Goal: Find contact information: Find contact information

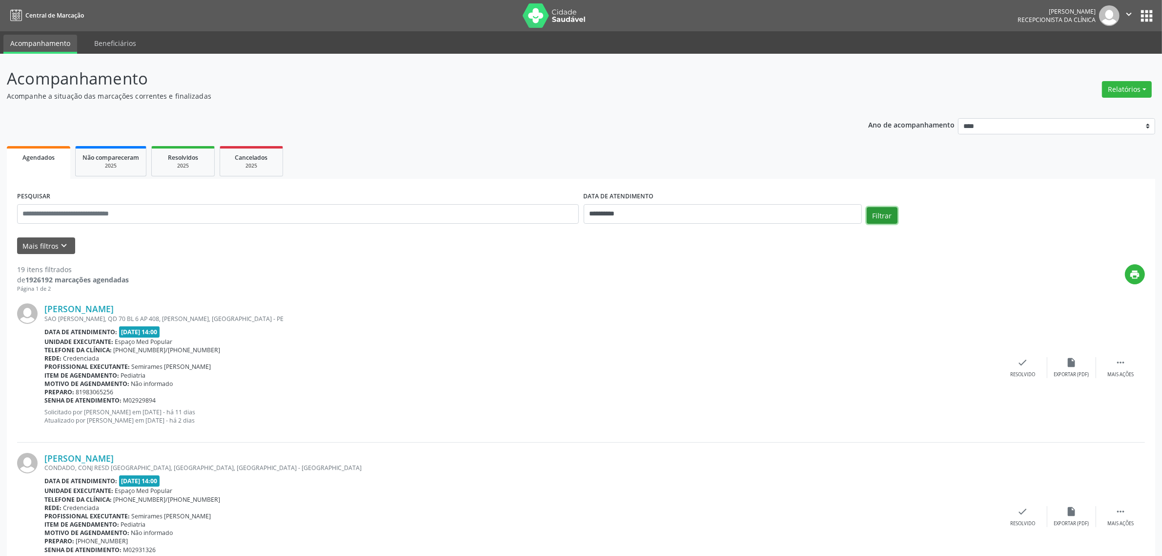
click at [887, 217] on button "Filtrar" at bounding box center [882, 215] width 31 height 17
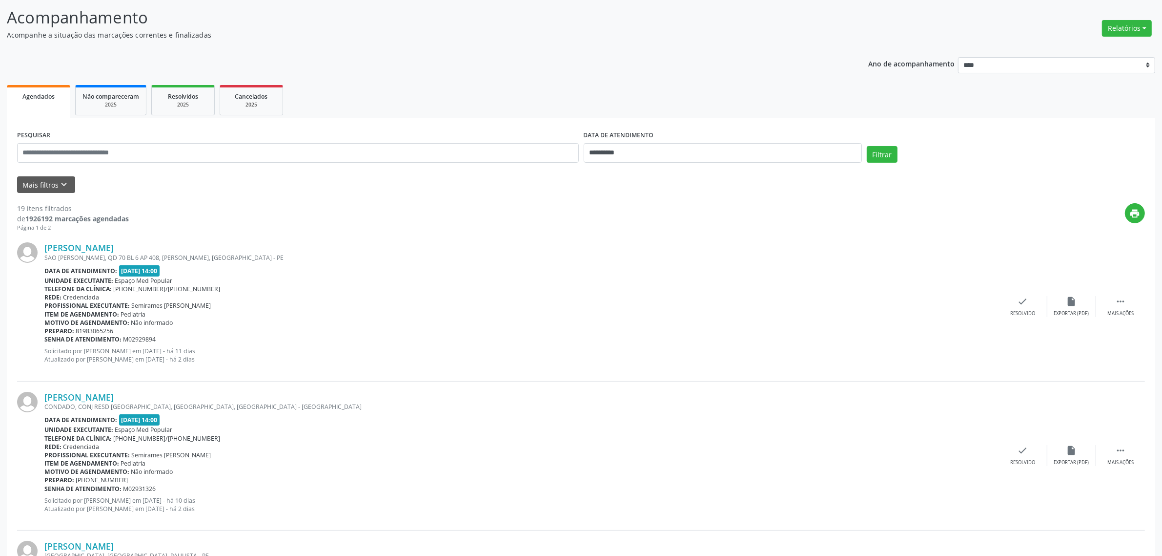
scroll to position [183, 0]
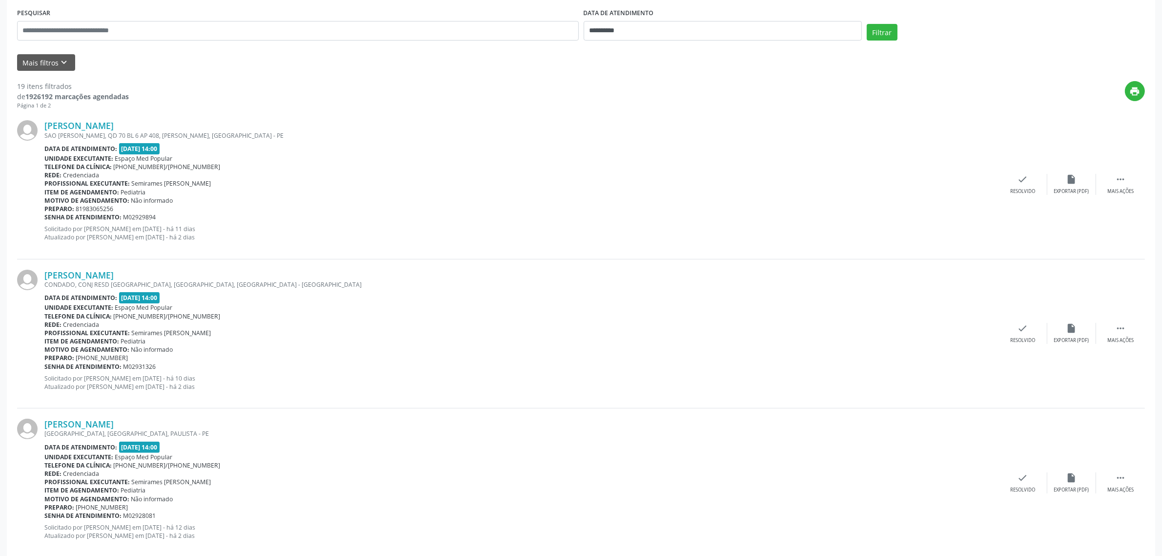
drag, startPoint x: 198, startPoint y: 125, endPoint x: 45, endPoint y: 118, distance: 153.0
click at [45, 118] on div "[PERSON_NAME] SAO [PERSON_NAME][STREET_ADDRESS][PERSON_NAME] Data de atendiment…" at bounding box center [581, 184] width 1128 height 149
copy link "[PERSON_NAME]"
click at [114, 124] on link "[PERSON_NAME]" at bounding box center [78, 125] width 69 height 11
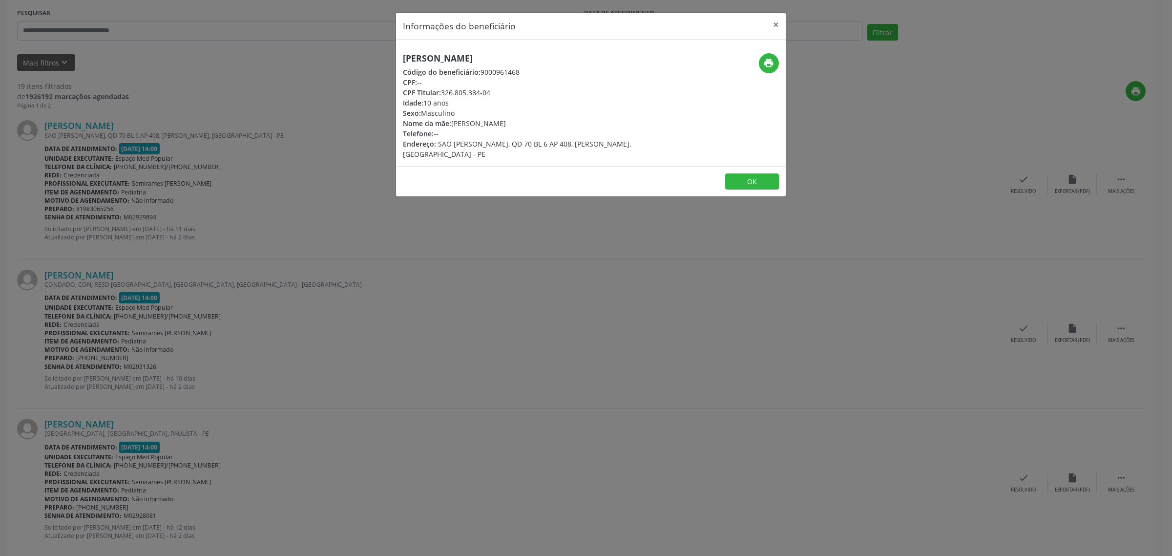
click at [394, 216] on div "Informações do beneficiário × [PERSON_NAME] Código do beneficiário: 9000961468 …" at bounding box center [586, 278] width 1172 height 556
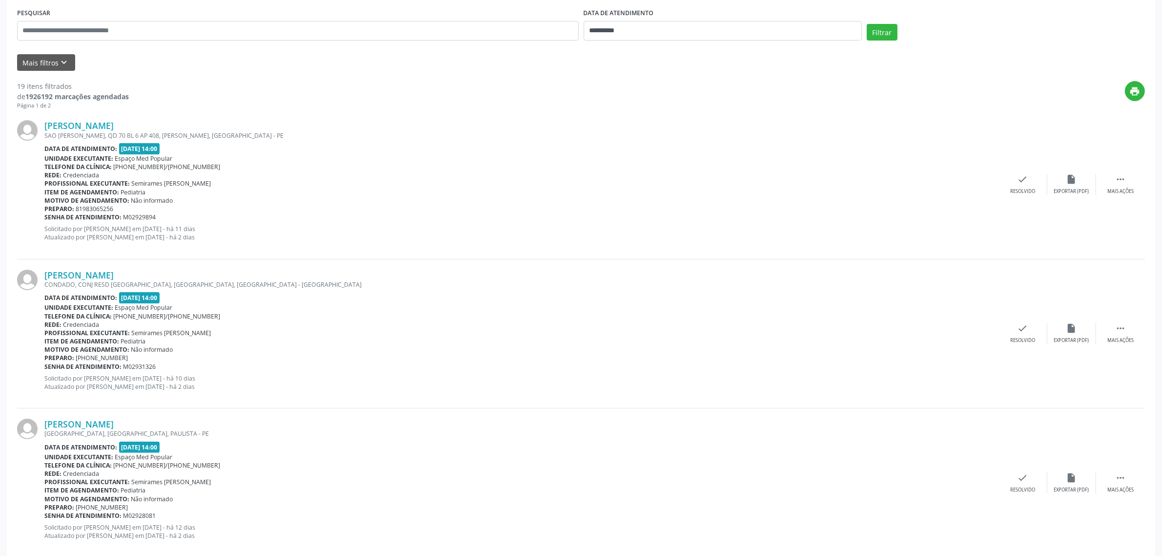
drag, startPoint x: 118, startPoint y: 208, endPoint x: 76, endPoint y: 208, distance: 41.5
click at [76, 208] on div "Preparo: 81983065256" at bounding box center [521, 209] width 954 height 8
copy span "81983065256"
drag, startPoint x: 202, startPoint y: 280, endPoint x: 62, endPoint y: 272, distance: 139.4
click at [62, 272] on div "[PERSON_NAME] CONDADO, CONJ RESD [GEOGRAPHIC_DATA], [GEOGRAPHIC_DATA], [GEOGRAP…" at bounding box center [521, 333] width 954 height 128
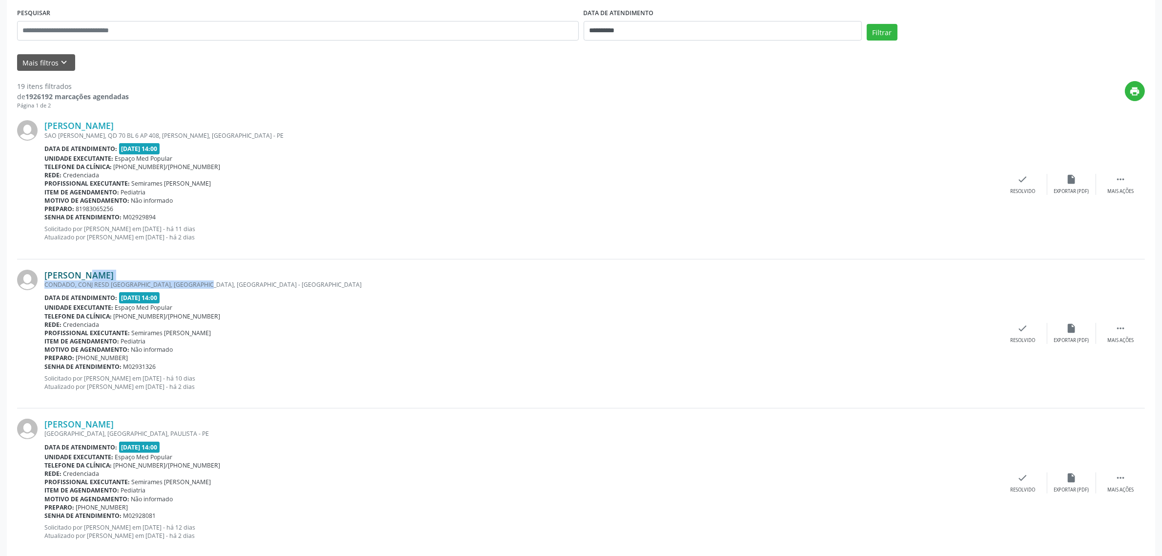
click at [114, 272] on link "[PERSON_NAME]" at bounding box center [78, 274] width 69 height 11
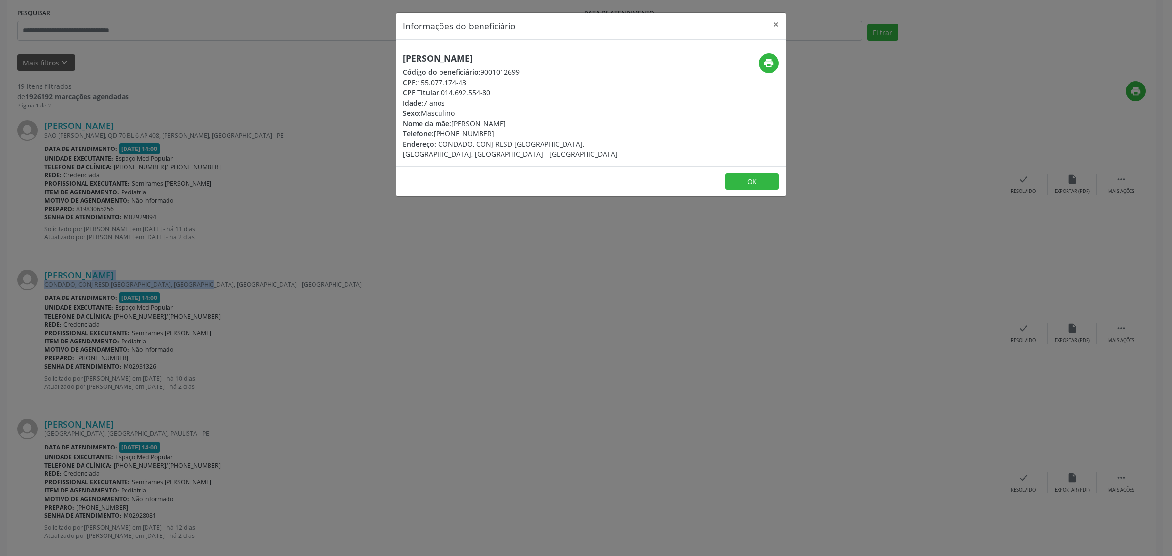
drag, startPoint x: 597, startPoint y: 58, endPoint x: 391, endPoint y: 59, distance: 206.0
click at [391, 59] on div "Informações do beneficiário × [PERSON_NAME] Código do beneficiário: 9001012699 …" at bounding box center [586, 278] width 1172 height 556
copy h5 "[PERSON_NAME]"
drag, startPoint x: 495, startPoint y: 131, endPoint x: 435, endPoint y: 134, distance: 59.7
click at [435, 134] on div "Telefone: [PHONE_NUMBER]" at bounding box center [526, 133] width 246 height 10
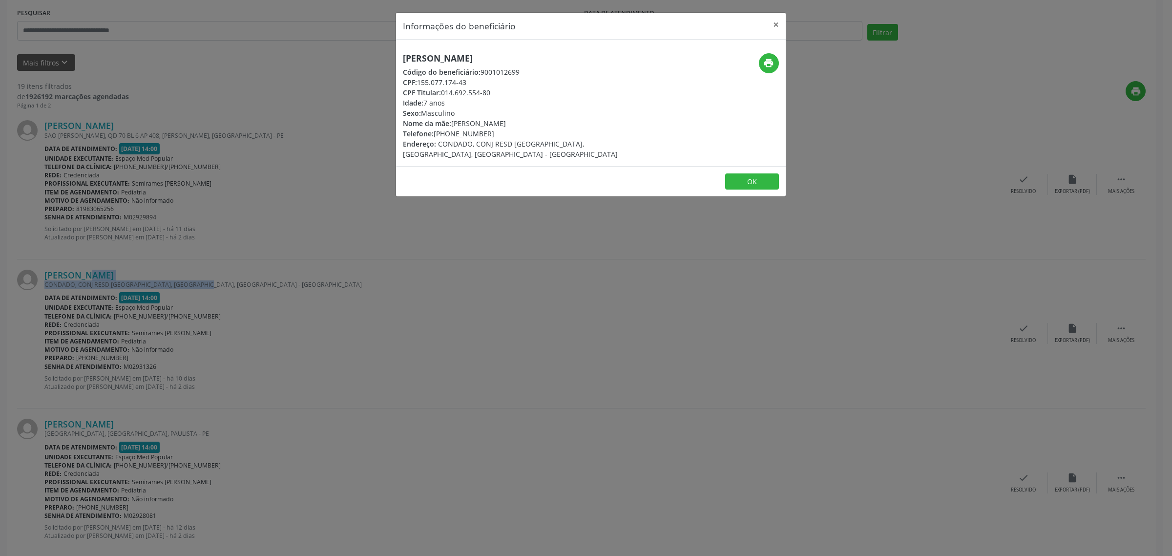
copy div "82) 99323-4835"
click at [366, 279] on div "Informações do beneficiário × [PERSON_NAME] Código do beneficiário: 9001012699 …" at bounding box center [586, 278] width 1172 height 556
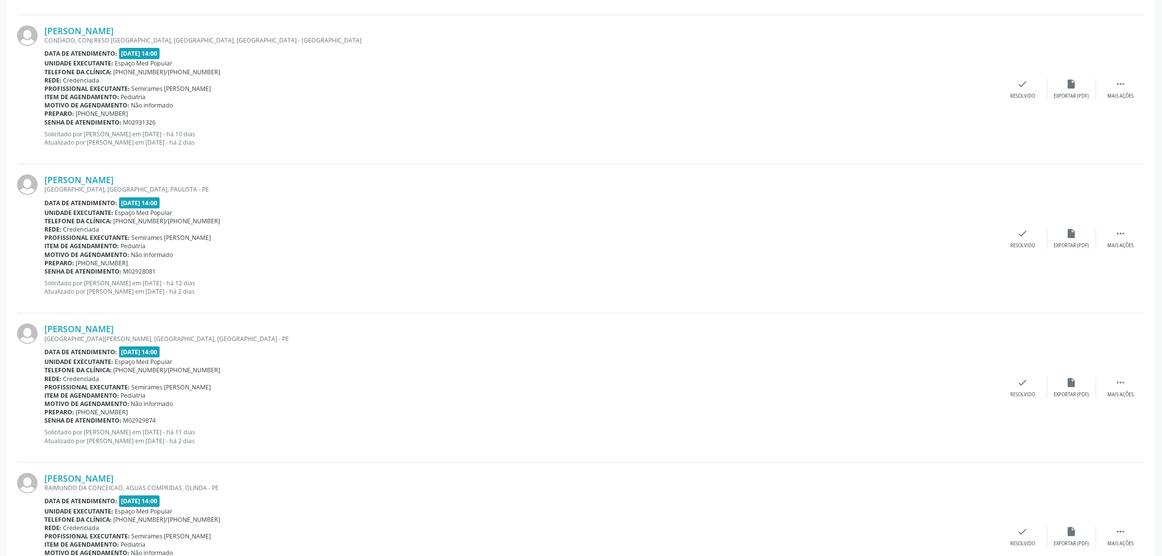
scroll to position [488, 0]
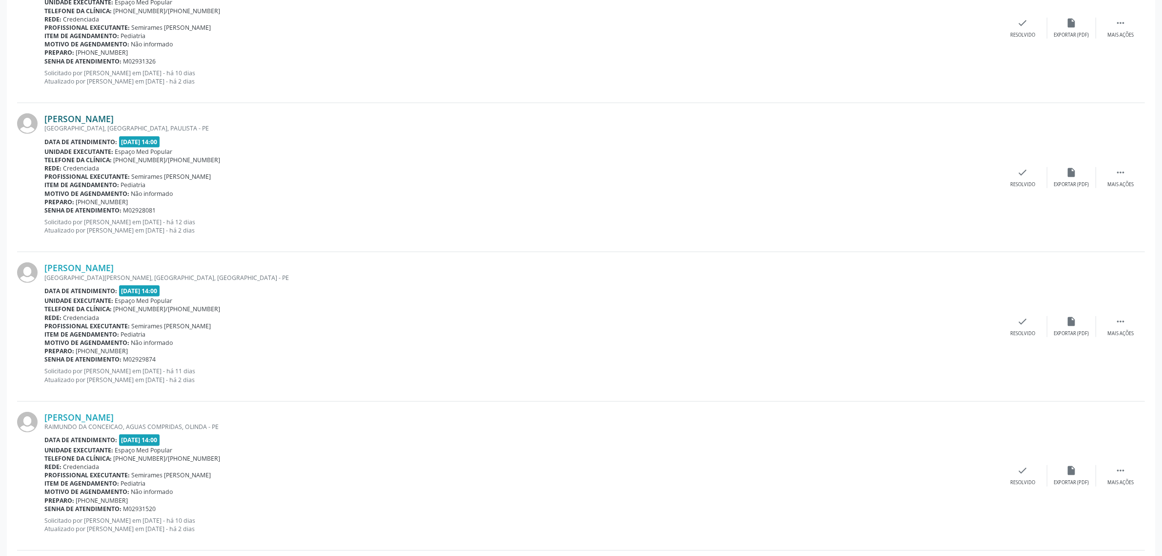
click at [70, 120] on link "[PERSON_NAME]" at bounding box center [78, 118] width 69 height 11
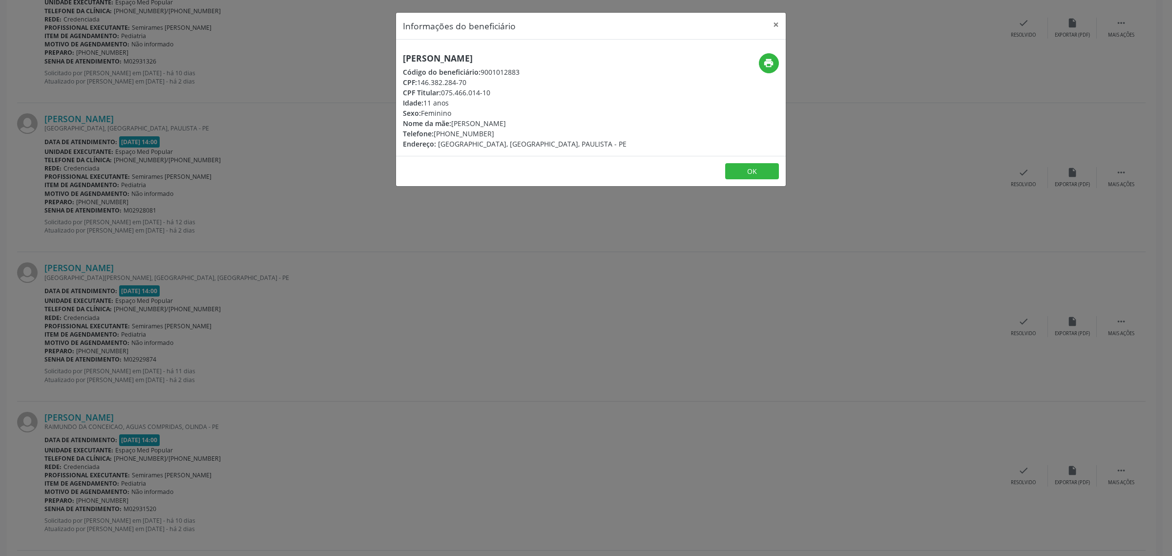
drag, startPoint x: 526, startPoint y: 59, endPoint x: 401, endPoint y: 59, distance: 124.5
click at [401, 59] on div "[PERSON_NAME] Código do beneficiário: 9001012883 CPF: 146.382.284-70 CPF Titula…" at bounding box center [526, 101] width 260 height 96
copy h5 "[PERSON_NAME]"
drag, startPoint x: 487, startPoint y: 132, endPoint x: 435, endPoint y: 132, distance: 52.2
click at [435, 132] on div "Telefone: [PHONE_NUMBER]" at bounding box center [515, 133] width 224 height 10
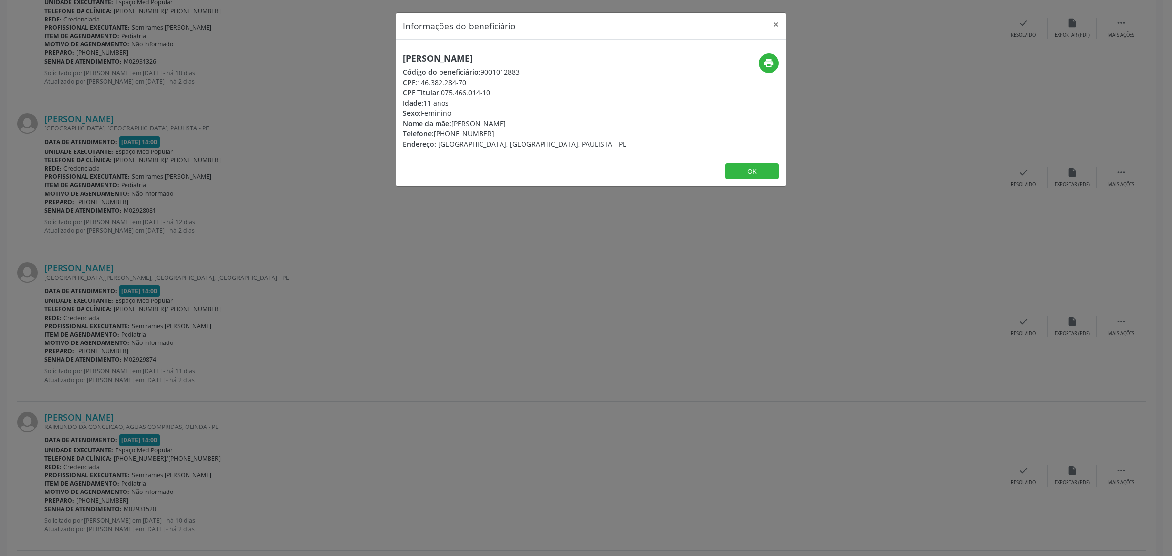
copy div "81) 99262-3848"
drag, startPoint x: 374, startPoint y: 268, endPoint x: 288, endPoint y: 277, distance: 86.4
click at [370, 268] on div "Informações do beneficiário × [PERSON_NAME] Código do beneficiário: 9001012883 …" at bounding box center [586, 278] width 1172 height 556
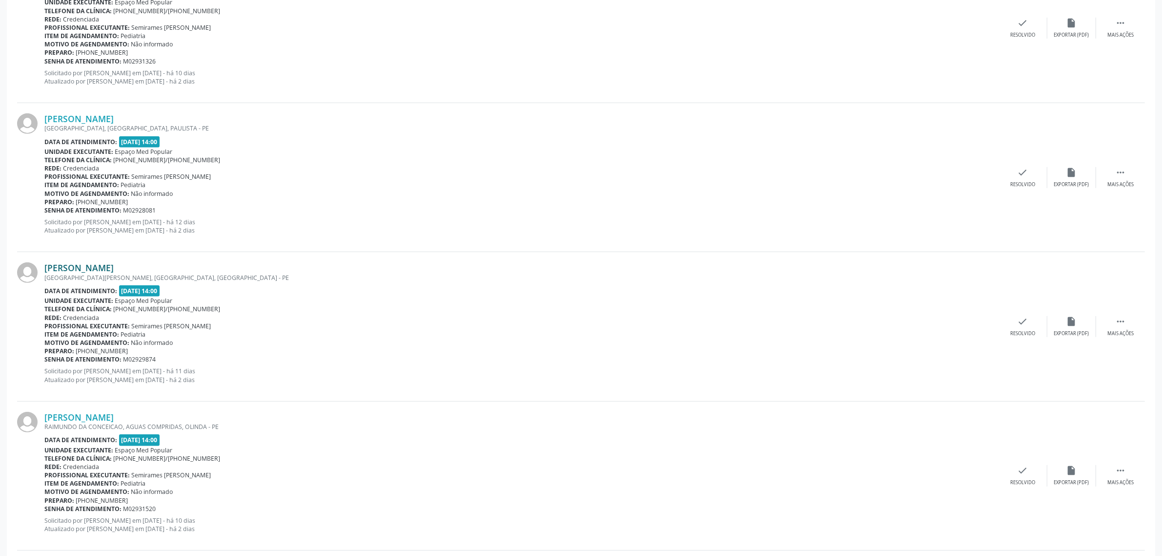
drag, startPoint x: 216, startPoint y: 269, endPoint x: 47, endPoint y: 271, distance: 168.9
click at [46, 271] on div "[PERSON_NAME]" at bounding box center [521, 267] width 954 height 11
copy link "oao [PERSON_NAME]"
click at [114, 268] on link "[PERSON_NAME]" at bounding box center [78, 267] width 69 height 11
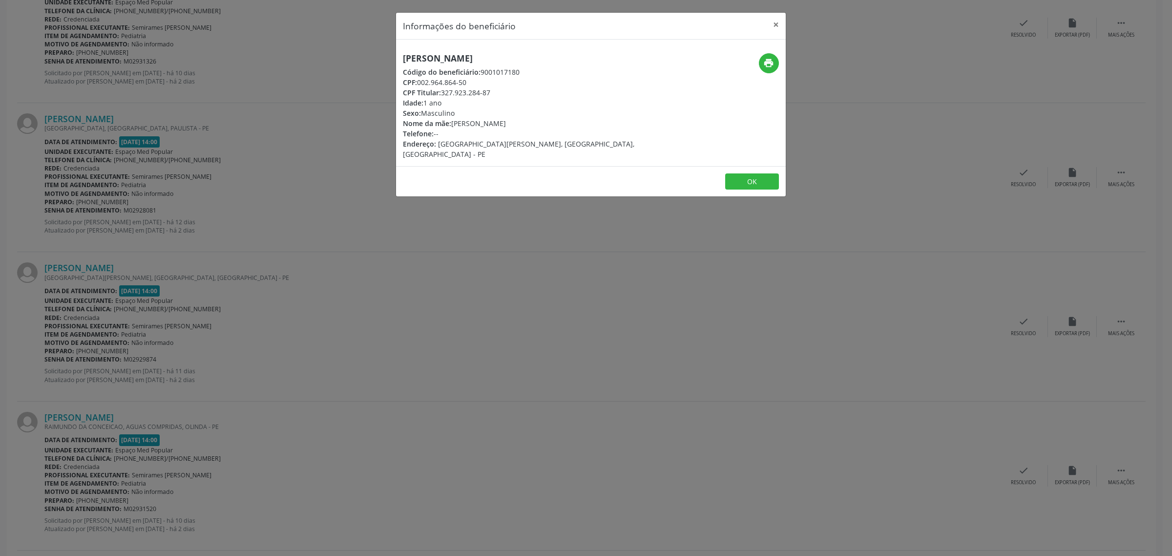
click at [170, 354] on div "Informações do beneficiário × [PERSON_NAME] Código do beneficiário: 9001017180 …" at bounding box center [586, 278] width 1172 height 556
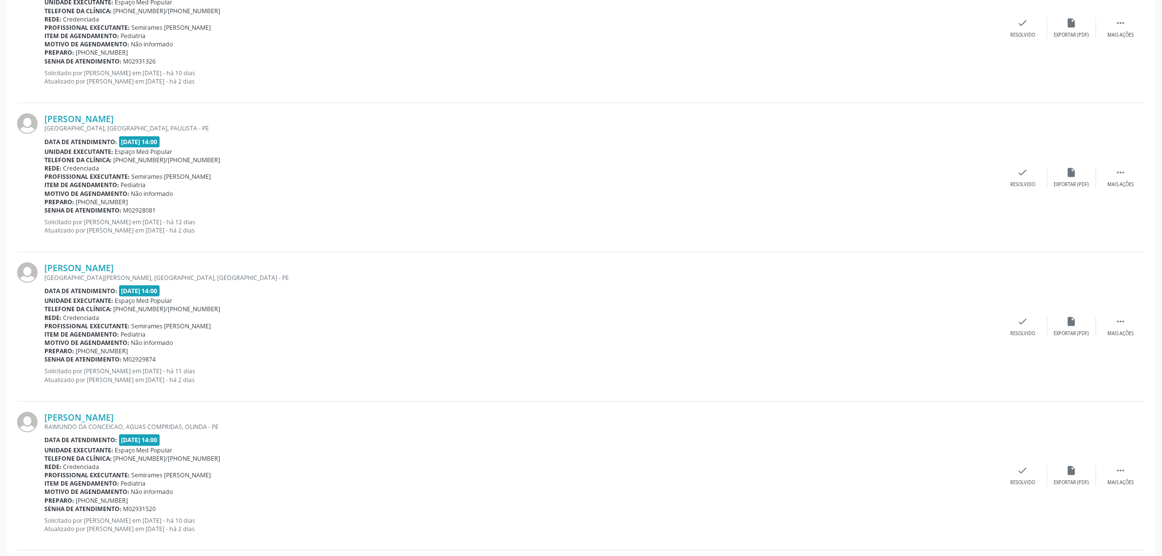
drag, startPoint x: 142, startPoint y: 349, endPoint x: 81, endPoint y: 351, distance: 61.6
click at [81, 351] on div "Preparo: [PHONE_NUMBER]" at bounding box center [521, 351] width 954 height 8
copy span "55 81 99440-0917"
click at [134, 353] on div "Preparo: [PHONE_NUMBER]" at bounding box center [521, 351] width 954 height 8
drag, startPoint x: 133, startPoint y: 350, endPoint x: 89, endPoint y: 349, distance: 43.5
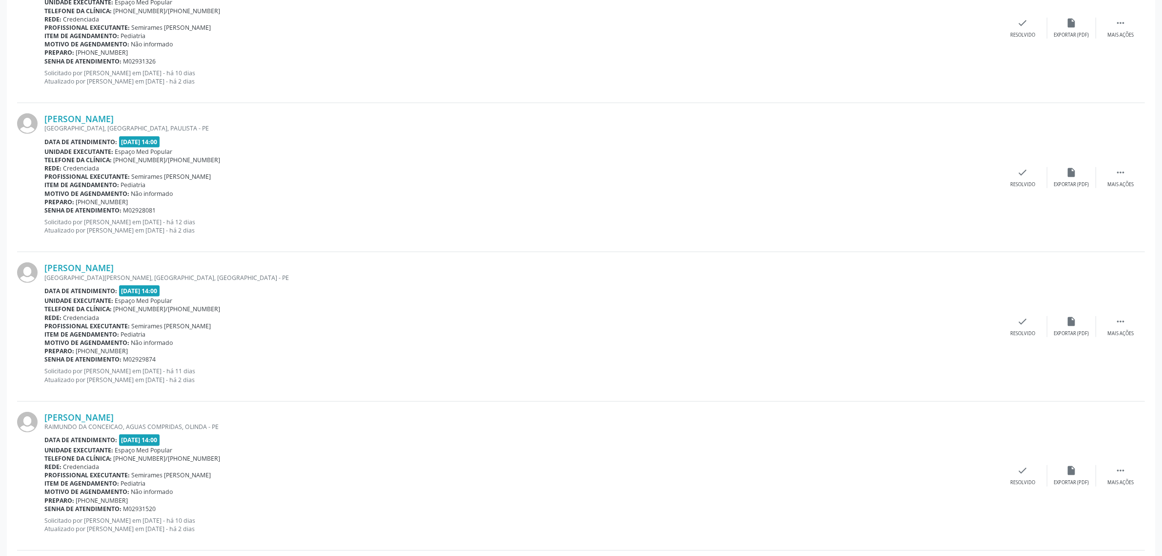
click at [89, 349] on span "[PHONE_NUMBER]" at bounding box center [102, 351] width 52 height 8
copy span "81 99440-0917"
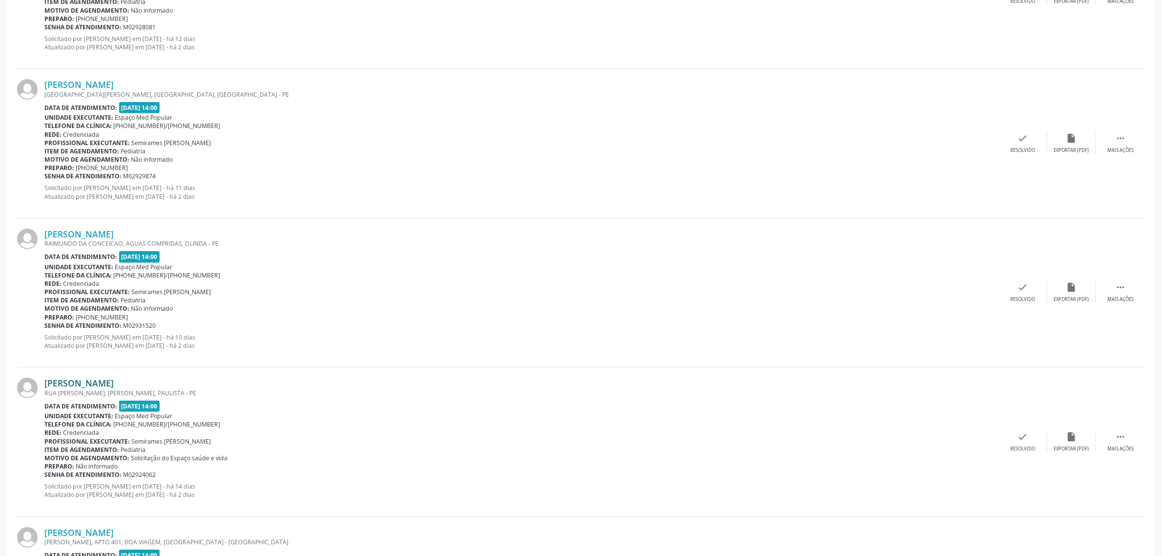
scroll to position [793, 0]
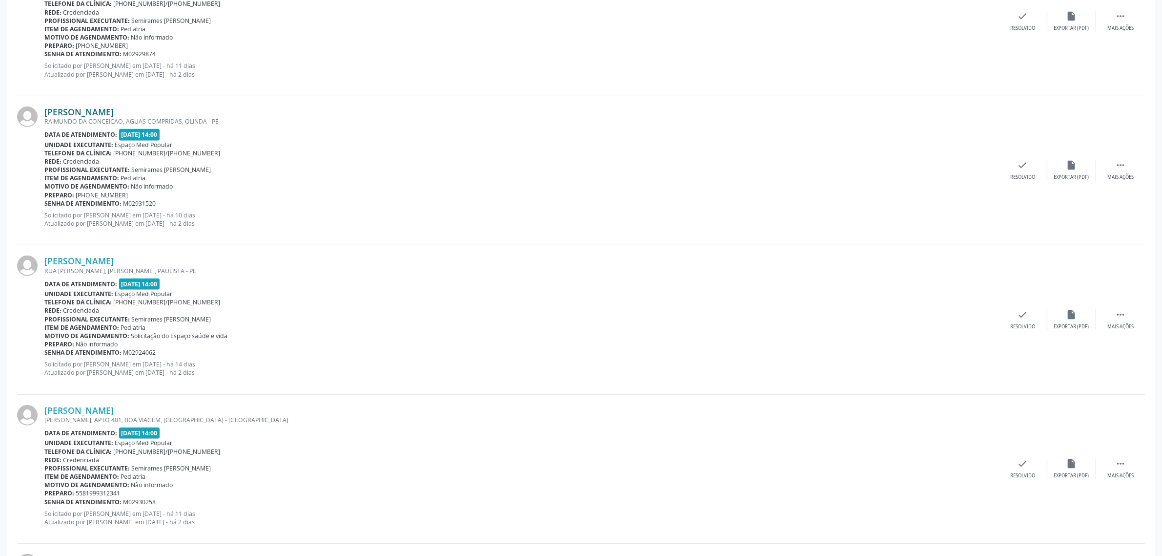
click at [92, 110] on link "[PERSON_NAME]" at bounding box center [78, 111] width 69 height 11
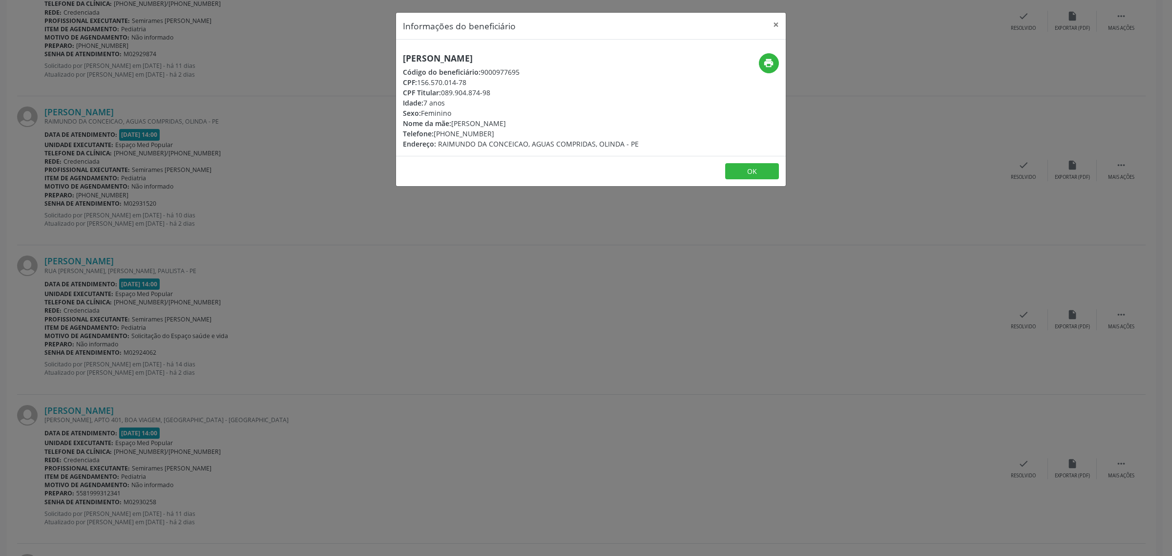
drag, startPoint x: 550, startPoint y: 52, endPoint x: 403, endPoint y: 55, distance: 147.0
click at [403, 55] on div "[PERSON_NAME] Código do beneficiário: 9000977695 CPF: 156.570.014-78 CPF Titula…" at bounding box center [591, 98] width 390 height 116
copy h5 "[PERSON_NAME]"
drag, startPoint x: 491, startPoint y: 135, endPoint x: 434, endPoint y: 135, distance: 56.1
click at [434, 135] on div "Telefone: [PHONE_NUMBER]" at bounding box center [521, 133] width 236 height 10
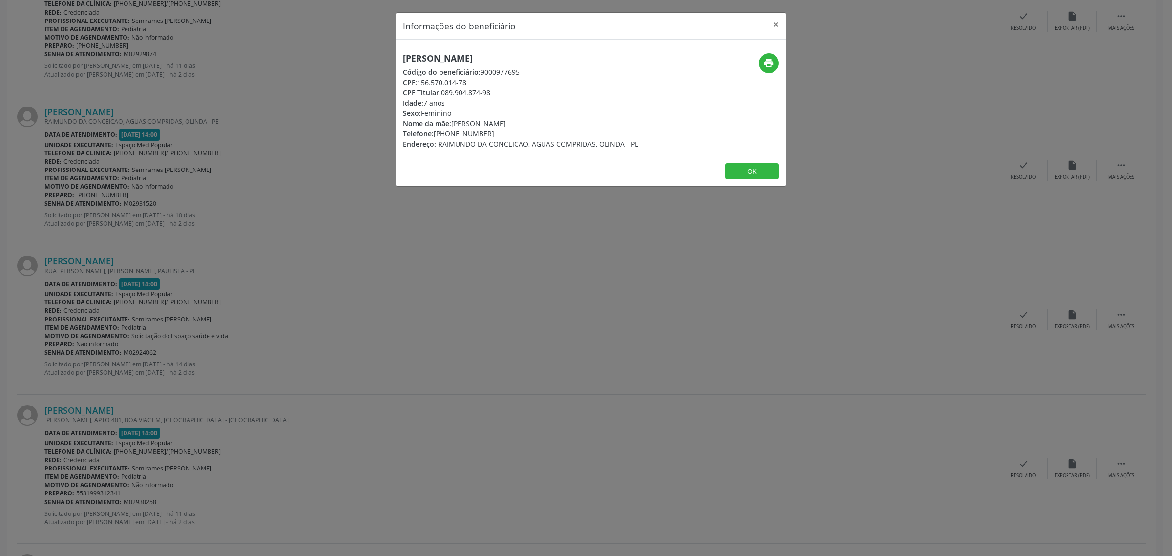
click at [387, 266] on div "Informações do beneficiário × [PERSON_NAME] Código do beneficiário: 9000977695 …" at bounding box center [586, 278] width 1172 height 556
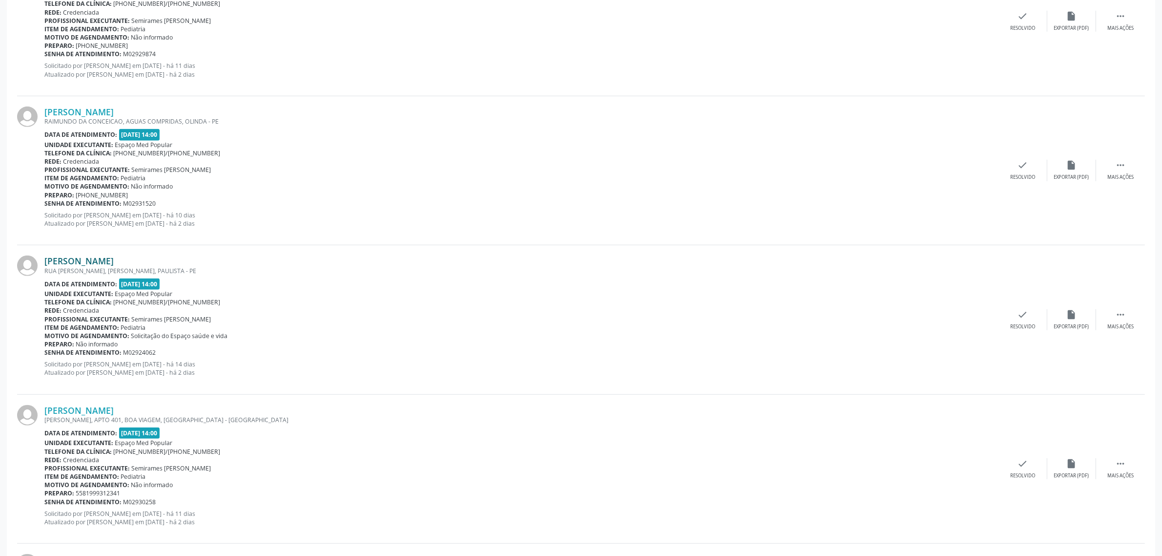
click at [94, 263] on link "[PERSON_NAME]" at bounding box center [78, 260] width 69 height 11
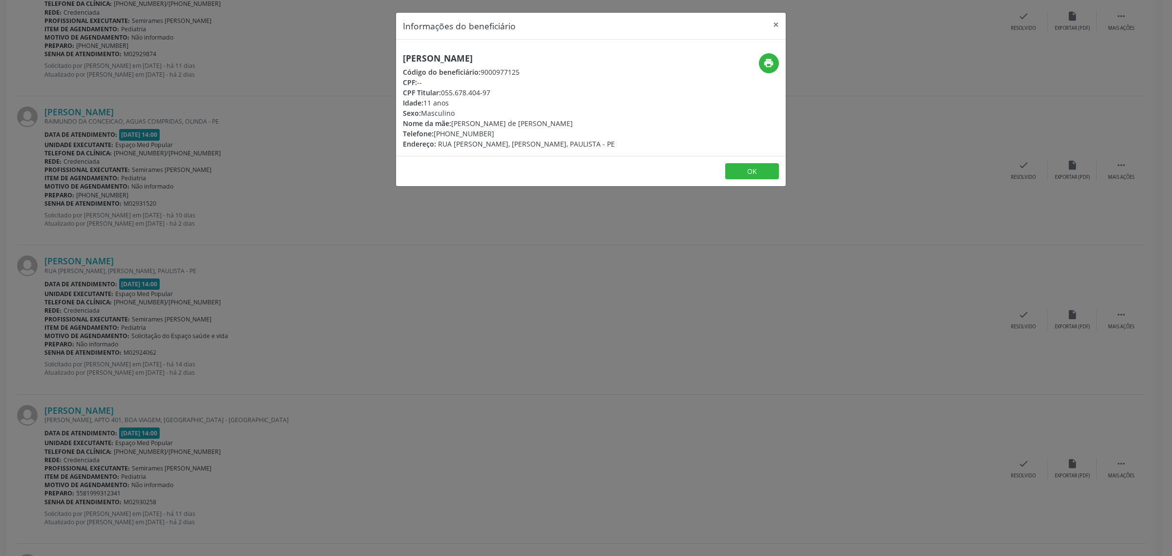
drag, startPoint x: 518, startPoint y: 54, endPoint x: 405, endPoint y: 61, distance: 113.5
click at [405, 61] on h5 "[PERSON_NAME]" at bounding box center [509, 58] width 212 height 10
click at [464, 269] on div "Informações do beneficiário × [PERSON_NAME] Código do beneficiário: 9000977125 …" at bounding box center [586, 278] width 1172 height 556
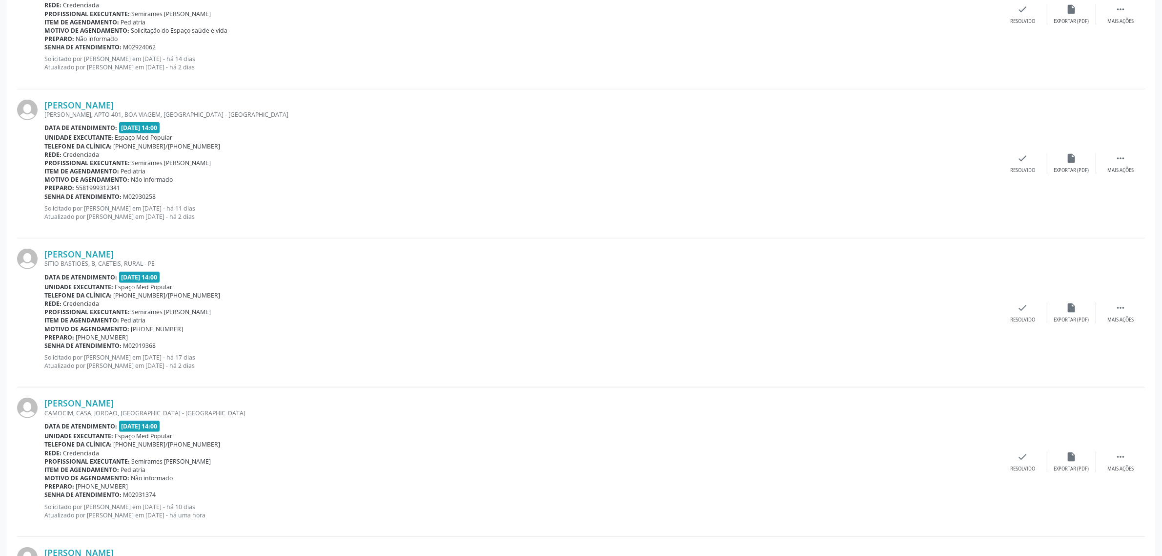
scroll to position [1159, 0]
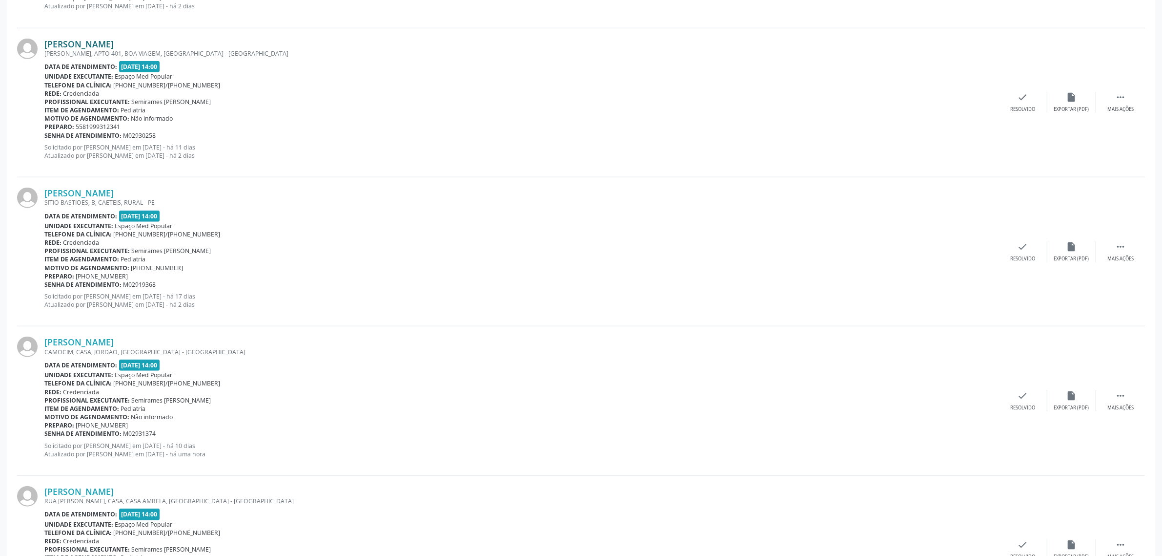
click at [105, 45] on link "[PERSON_NAME]" at bounding box center [78, 44] width 69 height 11
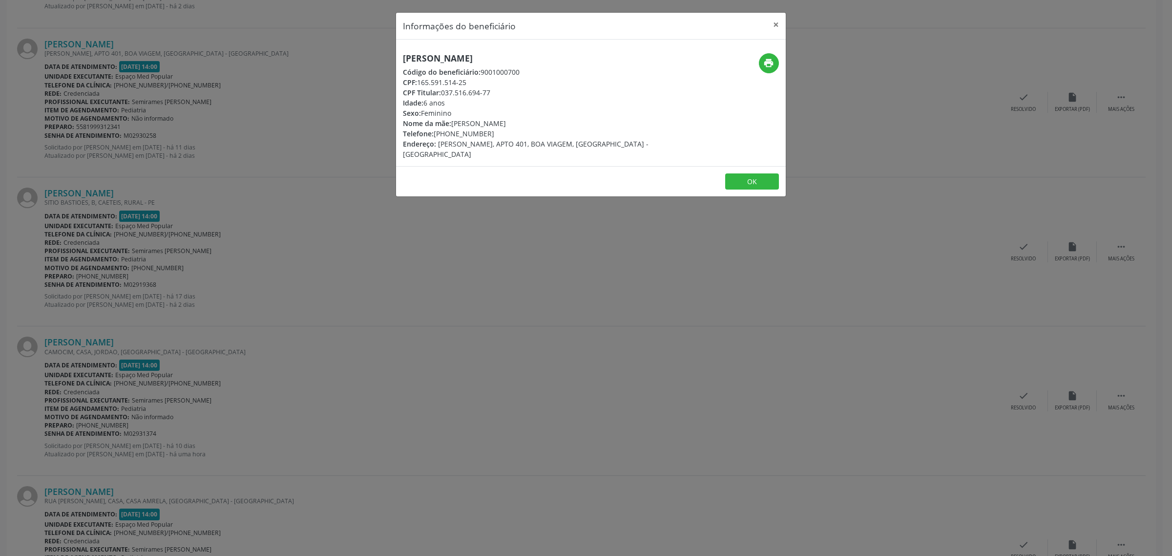
drag, startPoint x: 577, startPoint y: 55, endPoint x: 404, endPoint y: 59, distance: 173.3
click at [404, 59] on h5 "[PERSON_NAME]" at bounding box center [526, 58] width 246 height 10
drag, startPoint x: 484, startPoint y: 133, endPoint x: 435, endPoint y: 135, distance: 48.4
click at [435, 135] on div "Telefone: [PHONE_NUMBER]" at bounding box center [526, 133] width 246 height 10
click at [367, 282] on div "Informações do beneficiário × [PERSON_NAME] Código do beneficiário: 9001000700 …" at bounding box center [586, 278] width 1172 height 556
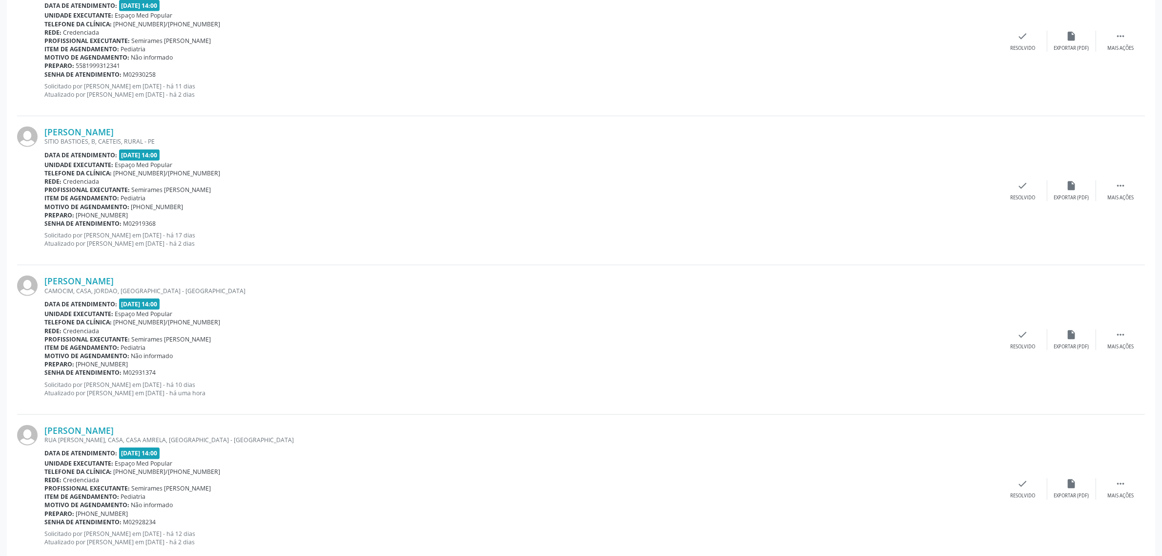
scroll to position [1281, 0]
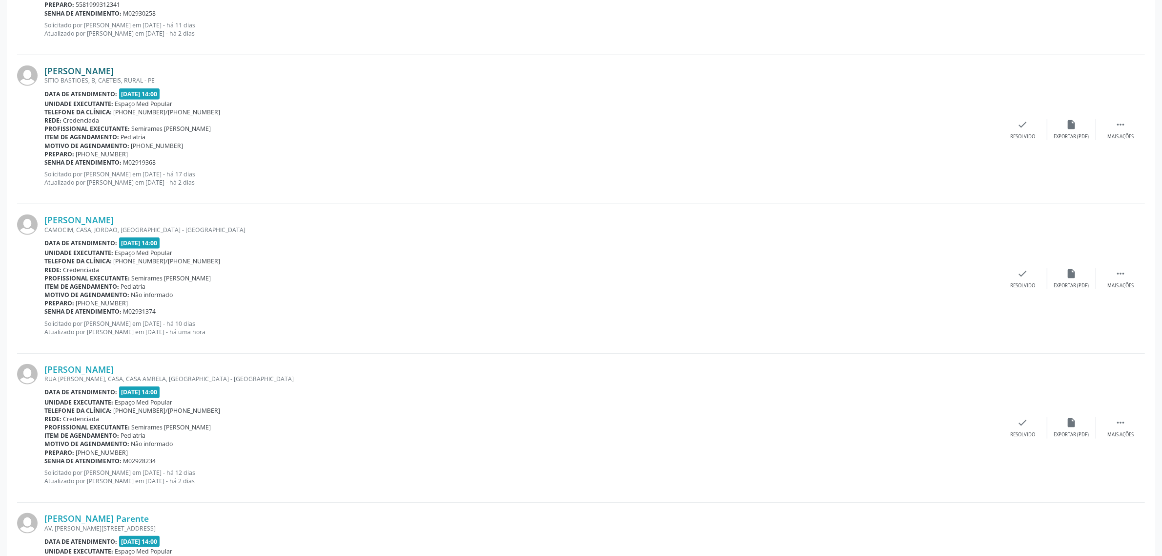
click at [114, 70] on link "[PERSON_NAME]" at bounding box center [78, 70] width 69 height 11
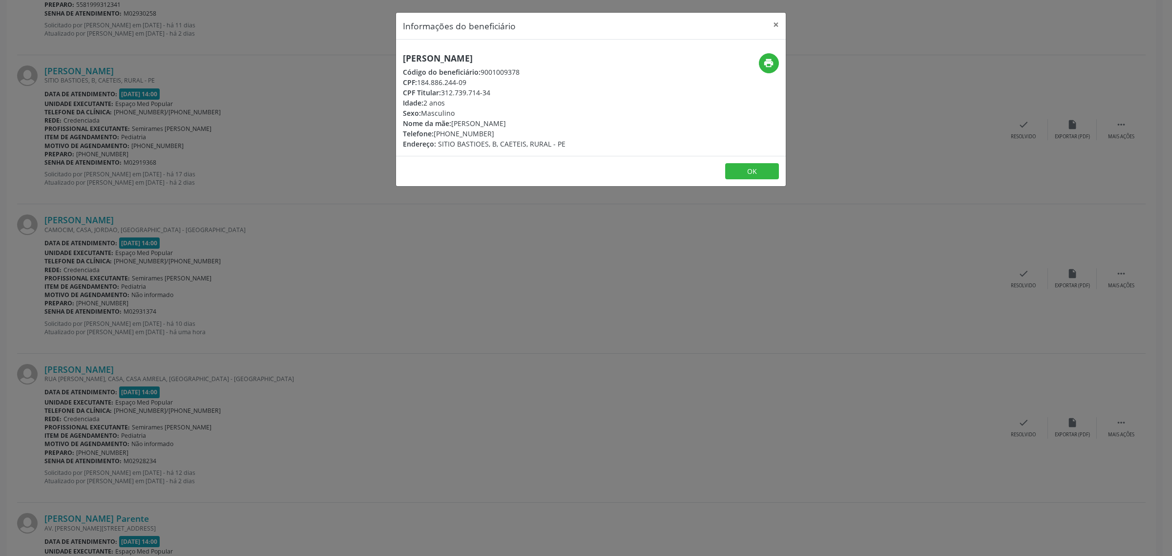
drag, startPoint x: 569, startPoint y: 57, endPoint x: 399, endPoint y: 57, distance: 169.4
click at [399, 57] on div "[PERSON_NAME] Código do beneficiário: 9001009378 CPF: 184.886.244-09 CPF Titula…" at bounding box center [526, 101] width 260 height 96
drag, startPoint x: 490, startPoint y: 131, endPoint x: 435, endPoint y: 135, distance: 54.3
click at [435, 135] on div "Telefone: [PHONE_NUMBER]" at bounding box center [484, 133] width 163 height 10
drag, startPoint x: 426, startPoint y: 268, endPoint x: 171, endPoint y: 257, distance: 254.5
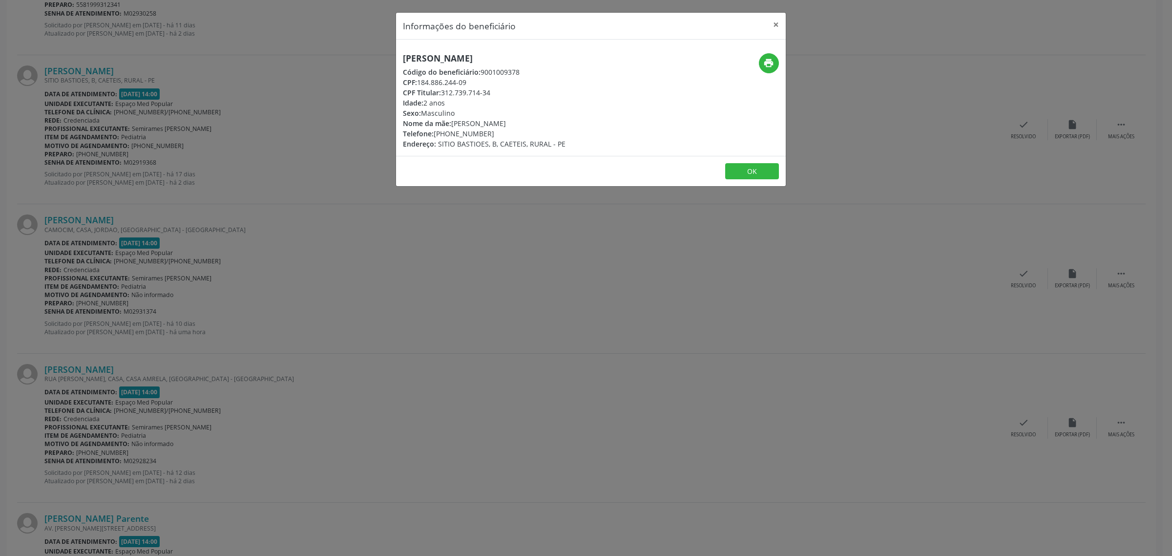
click at [411, 268] on div "Informações do beneficiário × [PERSON_NAME] Código do beneficiário: 9001009378 …" at bounding box center [586, 278] width 1172 height 556
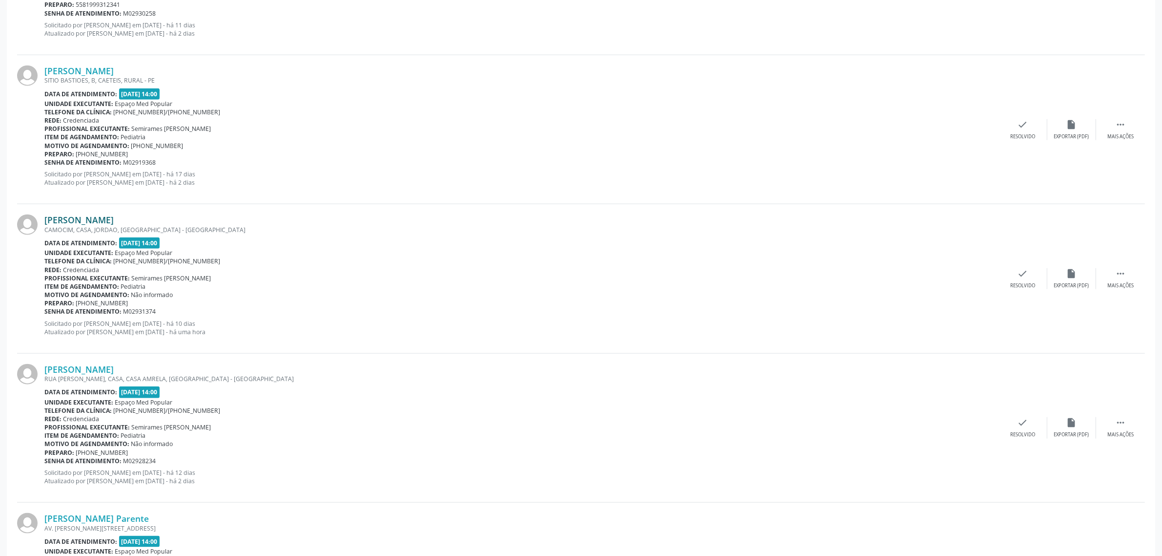
click at [93, 218] on link "[PERSON_NAME]" at bounding box center [78, 219] width 69 height 11
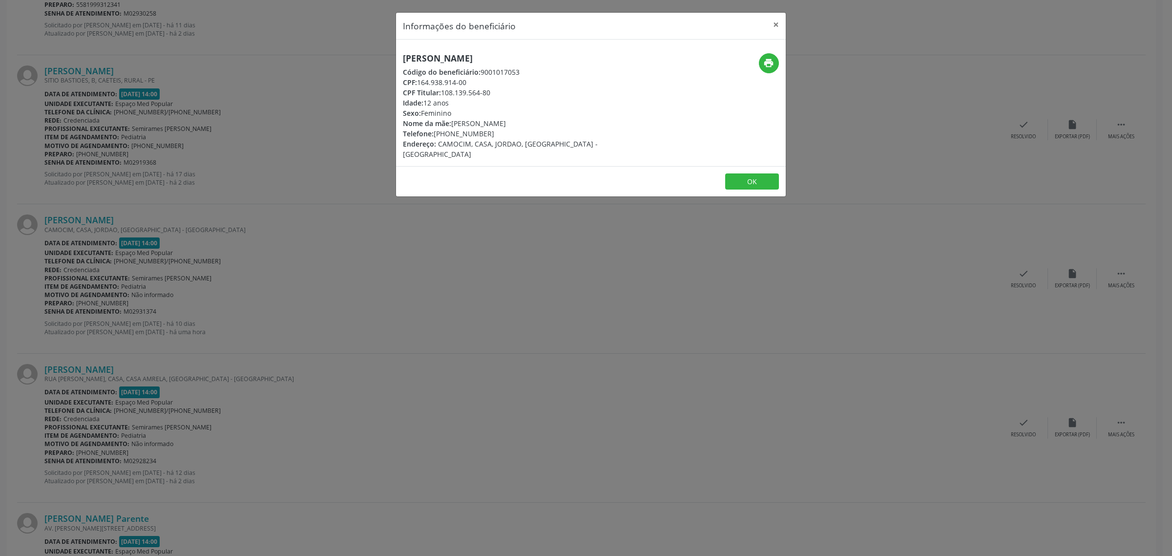
drag, startPoint x: 559, startPoint y: 55, endPoint x: 405, endPoint y: 64, distance: 154.5
click at [405, 64] on div "[PERSON_NAME] Código do beneficiário: 9001017053 CPF: 164.938.914-00 CPF Titula…" at bounding box center [526, 106] width 260 height 106
drag, startPoint x: 511, startPoint y: 133, endPoint x: 435, endPoint y: 137, distance: 76.3
click at [435, 137] on div "Telefone: [PHONE_NUMBER]" at bounding box center [526, 133] width 246 height 10
click at [367, 298] on div "Informações do beneficiário × [PERSON_NAME] Código do beneficiário: 9001017053 …" at bounding box center [586, 278] width 1172 height 556
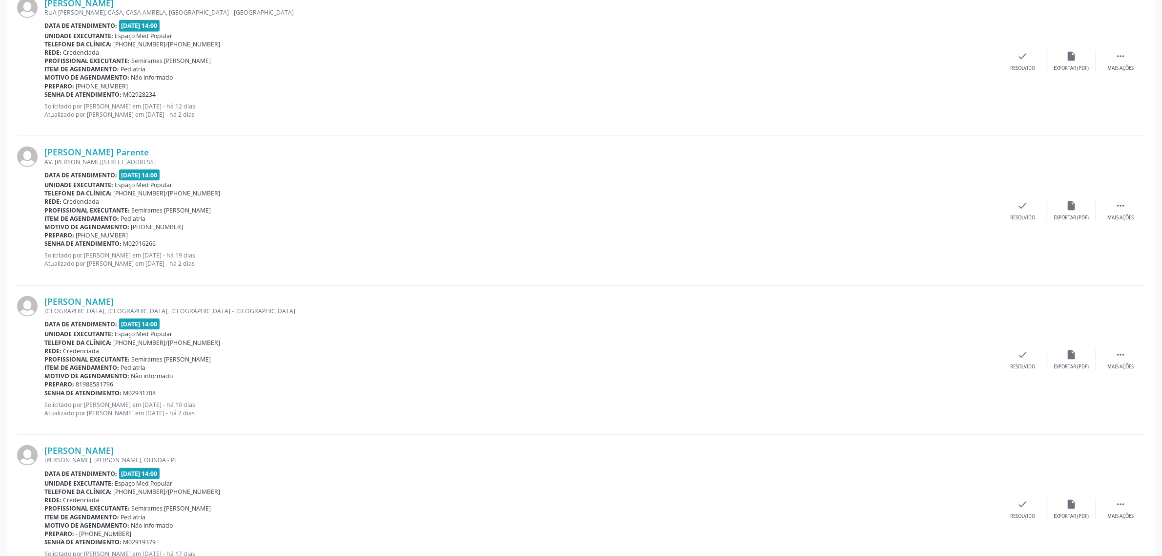
scroll to position [1587, 0]
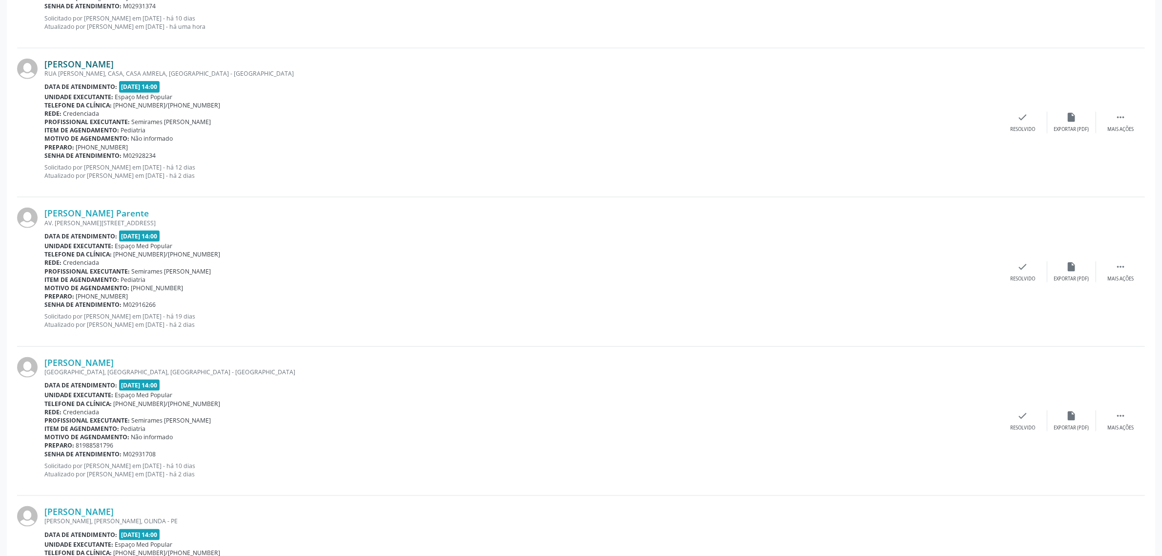
click at [114, 62] on link "[PERSON_NAME]" at bounding box center [78, 64] width 69 height 11
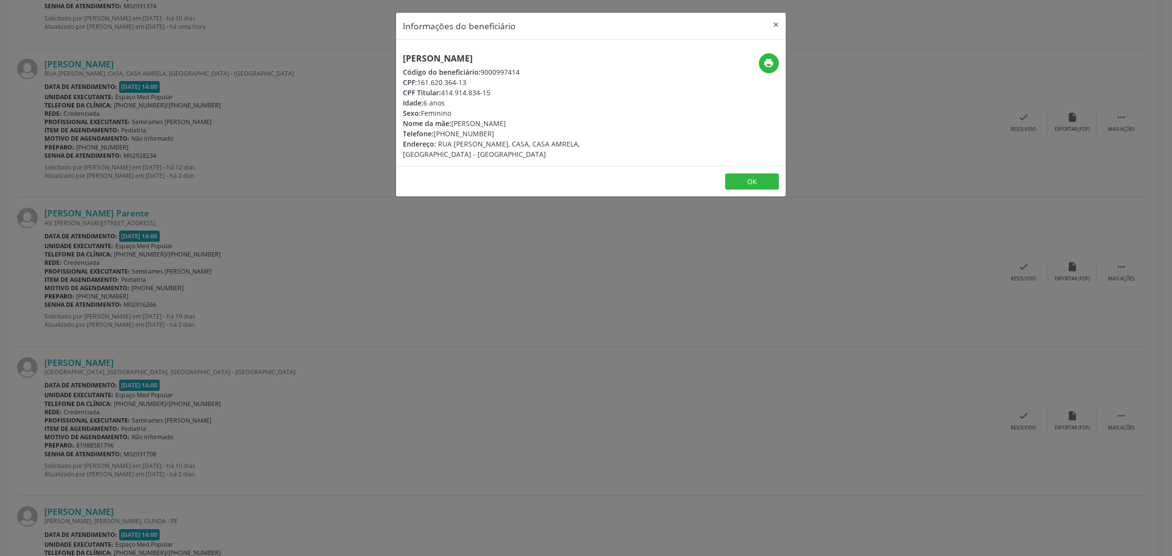
drag, startPoint x: 603, startPoint y: 57, endPoint x: 403, endPoint y: 57, distance: 200.6
click at [403, 57] on h5 "[PERSON_NAME]" at bounding box center [526, 58] width 246 height 10
drag, startPoint x: 491, startPoint y: 135, endPoint x: 434, endPoint y: 137, distance: 56.6
click at [434, 137] on div "Telefone: [PHONE_NUMBER]" at bounding box center [526, 133] width 246 height 10
click at [386, 274] on div "Informações do beneficiário × Analua [PERSON_NAME] Código do beneficiário: 9000…" at bounding box center [586, 278] width 1172 height 556
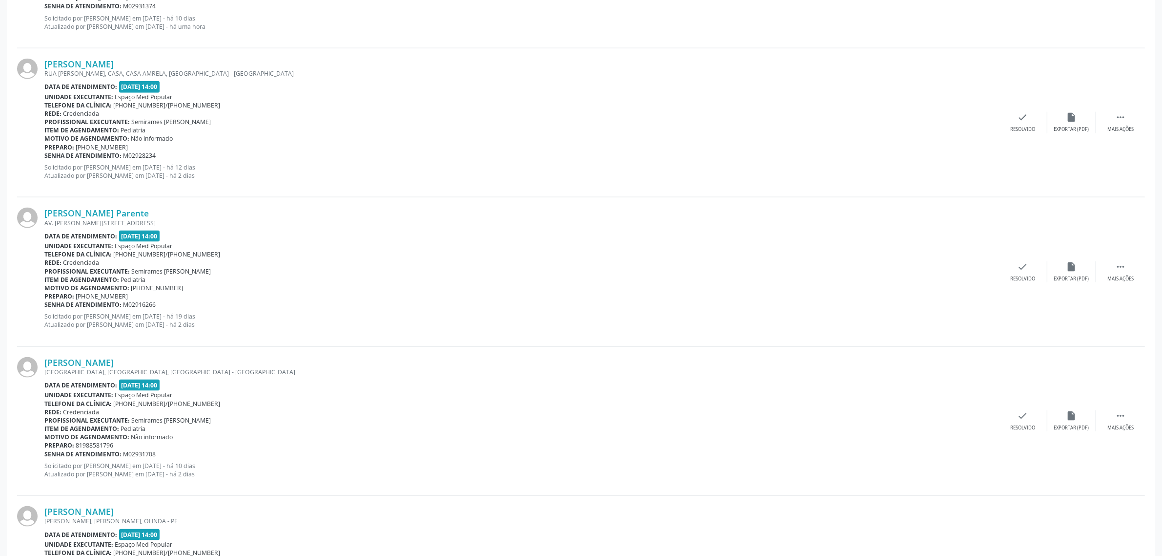
scroll to position [1709, 0]
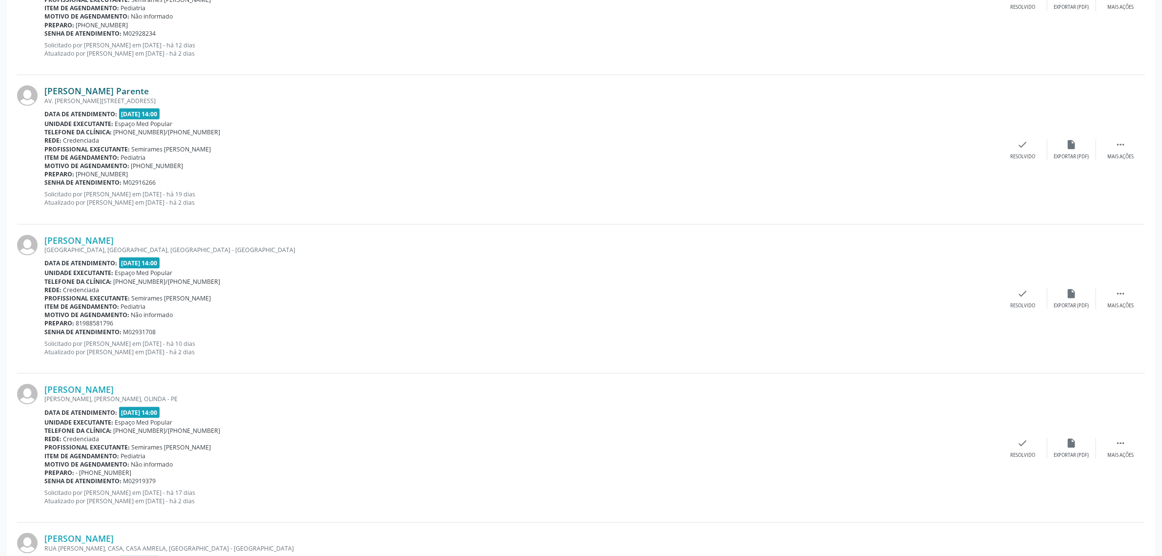
click at [119, 88] on link "[PERSON_NAME] Parente" at bounding box center [96, 90] width 104 height 11
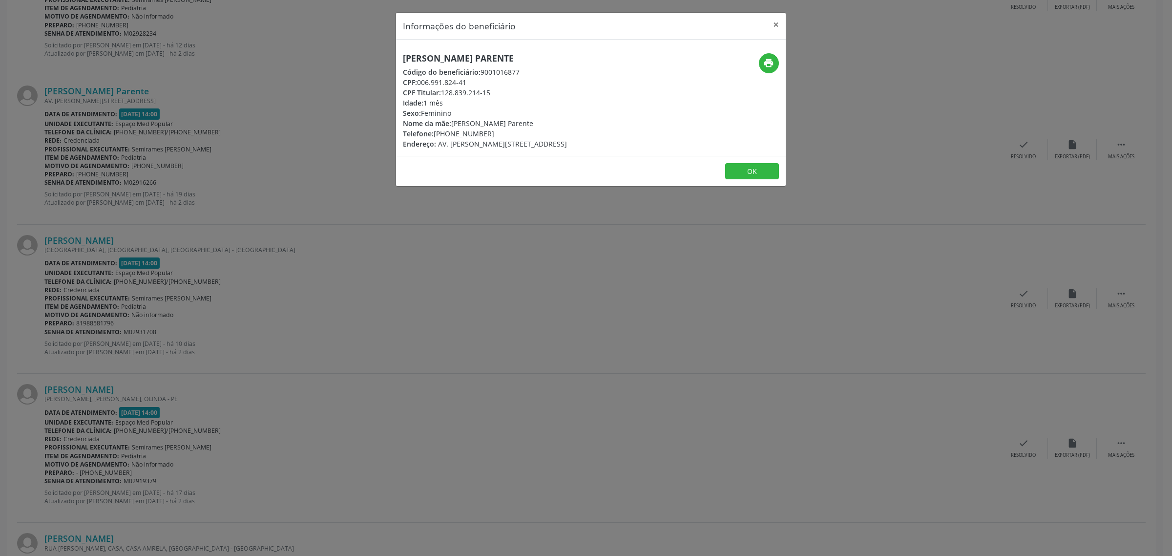
drag, startPoint x: 553, startPoint y: 59, endPoint x: 403, endPoint y: 61, distance: 149.9
click at [403, 61] on h5 "[PERSON_NAME] Parente" at bounding box center [485, 58] width 164 height 10
drag, startPoint x: 495, startPoint y: 130, endPoint x: 435, endPoint y: 133, distance: 59.1
click at [435, 133] on div "Telefone: [PHONE_NUMBER]" at bounding box center [485, 133] width 164 height 10
click at [363, 299] on div "Informações do beneficiário × [PERSON_NAME] Código do beneficiário: 9001016877 …" at bounding box center [586, 278] width 1172 height 556
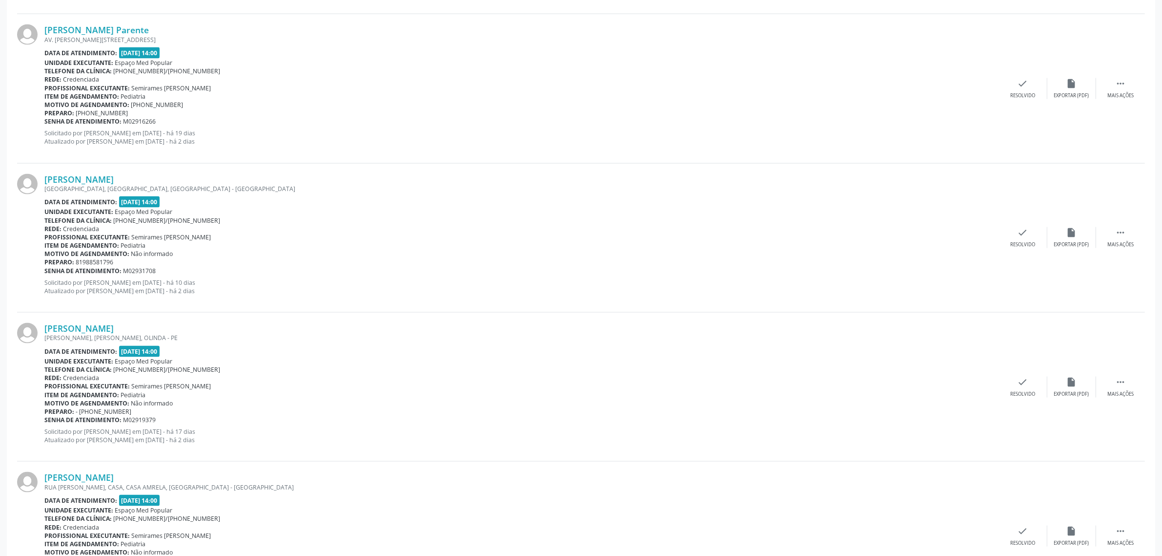
scroll to position [1831, 0]
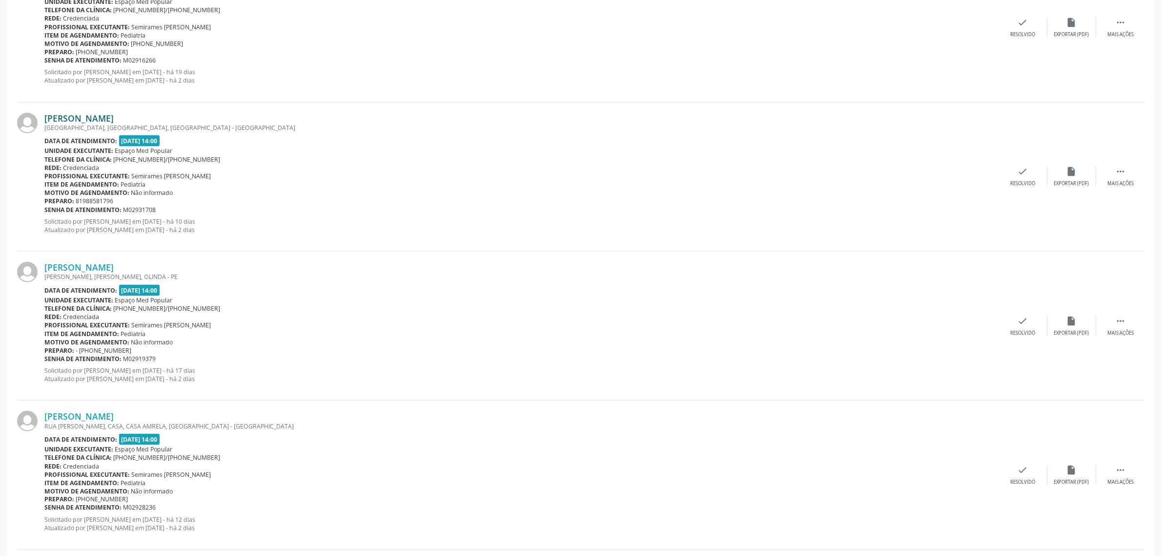
click at [108, 115] on link "[PERSON_NAME]" at bounding box center [78, 118] width 69 height 11
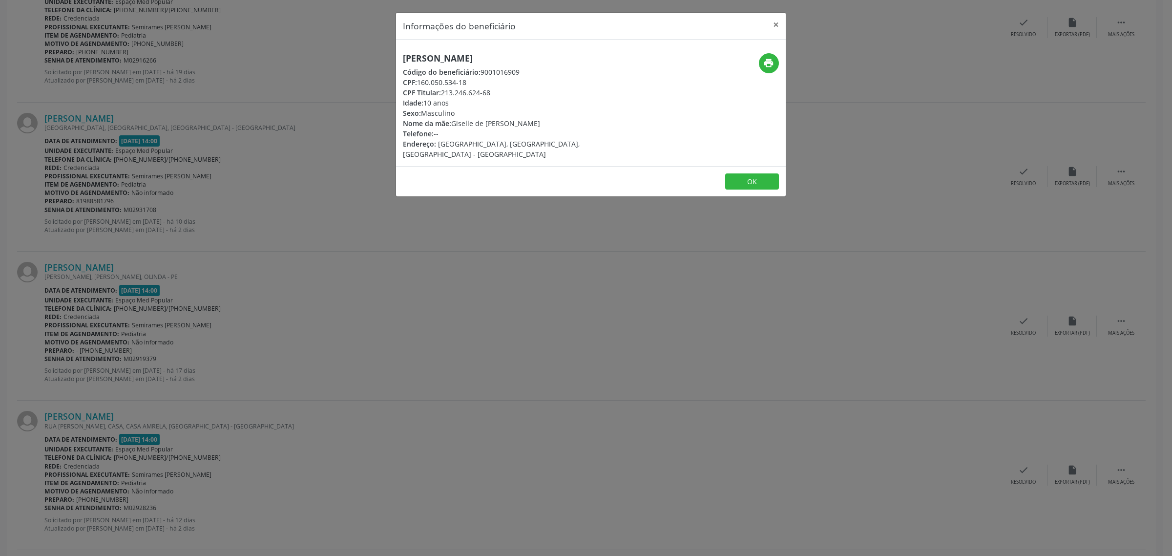
drag, startPoint x: 570, startPoint y: 59, endPoint x: 404, endPoint y: 57, distance: 165.5
click at [404, 57] on div "[PERSON_NAME] Código do beneficiário: 9001016909 CPF: 160.050.534-18 CPF Titula…" at bounding box center [526, 106] width 260 height 106
click at [183, 196] on div "Informações do beneficiário × [PERSON_NAME] Código do beneficiário: 9001016909 …" at bounding box center [586, 278] width 1172 height 556
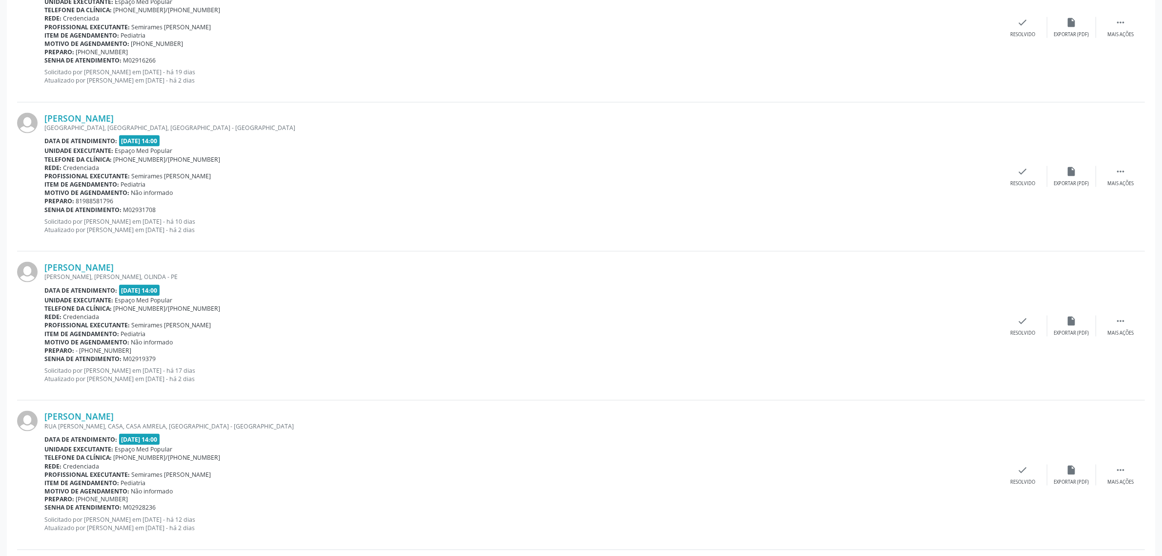
drag, startPoint x: 120, startPoint y: 201, endPoint x: 76, endPoint y: 205, distance: 44.1
click at [76, 205] on div "Preparo: 81988581796" at bounding box center [521, 201] width 954 height 8
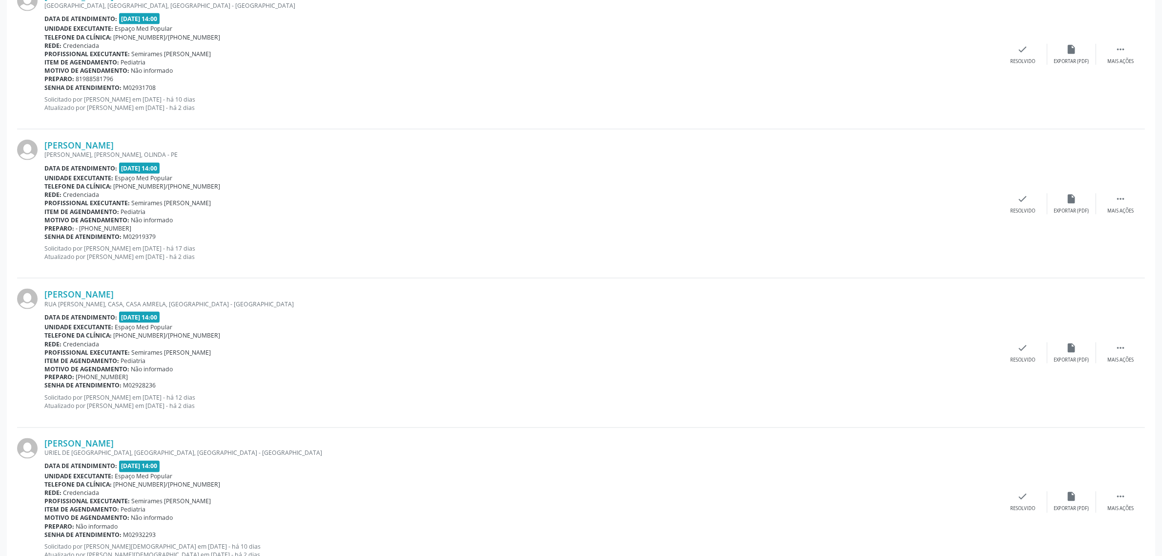
scroll to position [2014, 0]
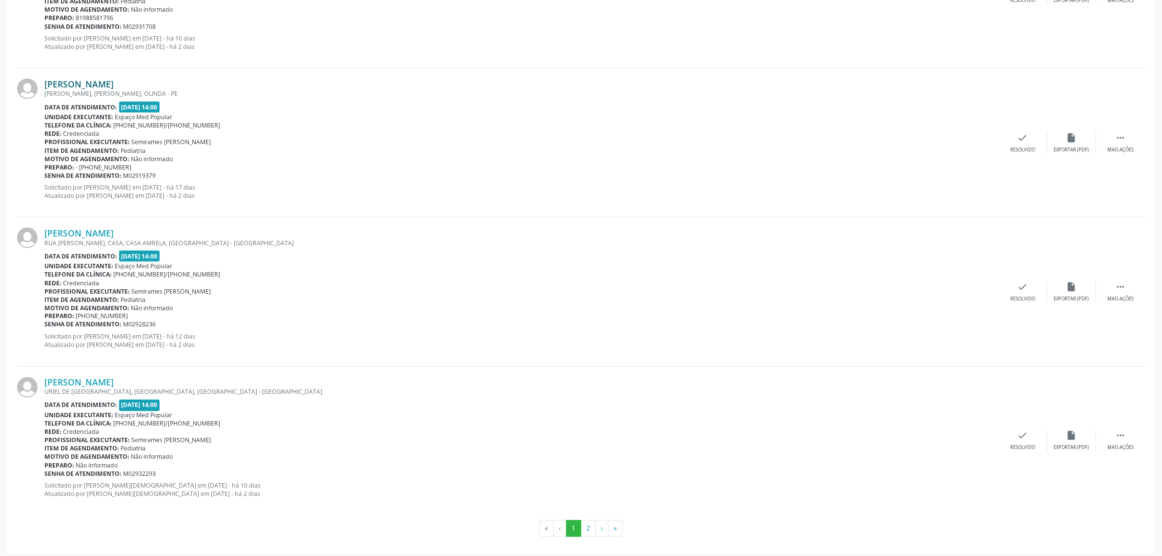
click at [106, 81] on link "[PERSON_NAME]" at bounding box center [78, 84] width 69 height 11
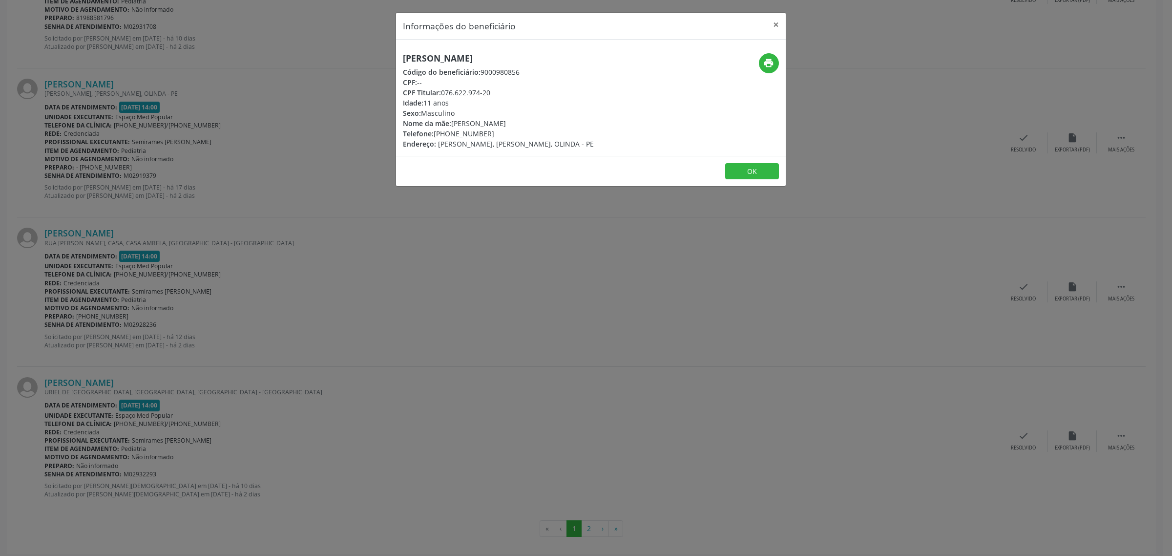
drag, startPoint x: 567, startPoint y: 60, endPoint x: 400, endPoint y: 57, distance: 167.0
click at [400, 57] on div "[PERSON_NAME] Código do beneficiário: 9000980856 CPF: -- CPF Titular: 076.622.9…" at bounding box center [526, 101] width 260 height 96
drag, startPoint x: 348, startPoint y: 280, endPoint x: 313, endPoint y: 282, distance: 34.3
click at [346, 280] on div "Informações do beneficiário × [PERSON_NAME] Código do beneficiário: 9000980856 …" at bounding box center [586, 278] width 1172 height 556
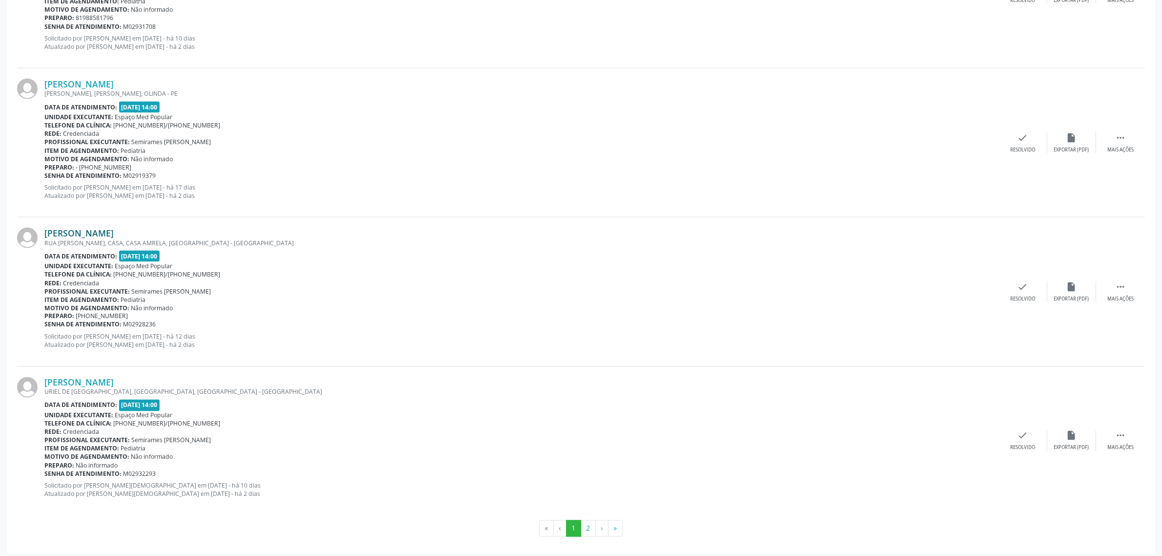
drag, startPoint x: 223, startPoint y: 232, endPoint x: 45, endPoint y: 229, distance: 177.7
click at [45, 229] on div "[PERSON_NAME]" at bounding box center [521, 232] width 954 height 11
click at [105, 232] on link "[PERSON_NAME]" at bounding box center [78, 232] width 69 height 11
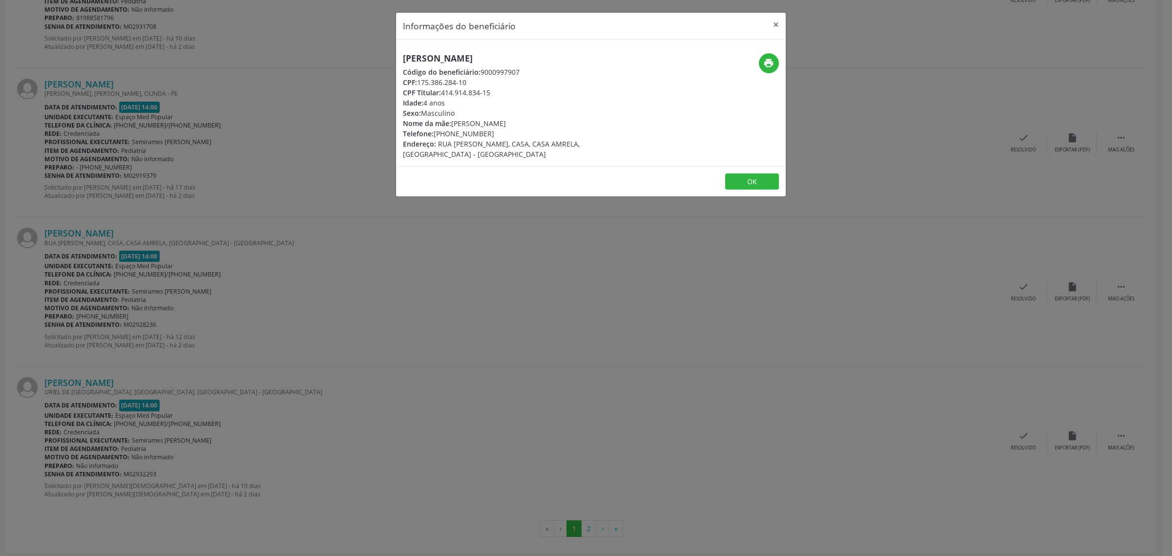
drag, startPoint x: 484, startPoint y: 133, endPoint x: 437, endPoint y: 135, distance: 47.4
click at [437, 135] on div "Telefone: [PHONE_NUMBER]" at bounding box center [526, 133] width 246 height 10
click at [306, 293] on div "Informações do beneficiário × [PERSON_NAME] Código do beneficiário: 9000997907 …" at bounding box center [586, 278] width 1172 height 556
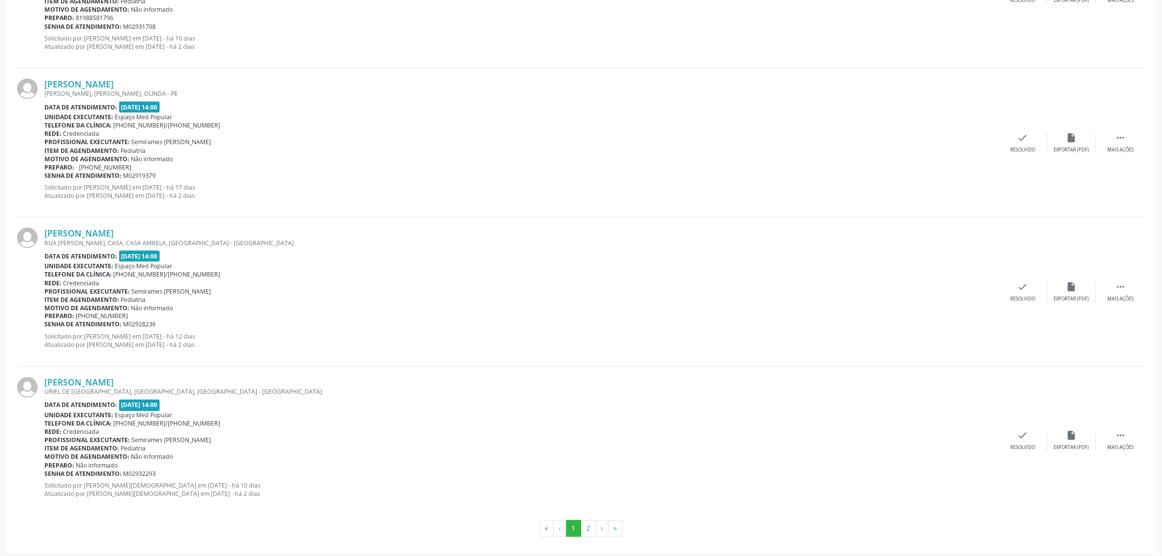
scroll to position [2019, 0]
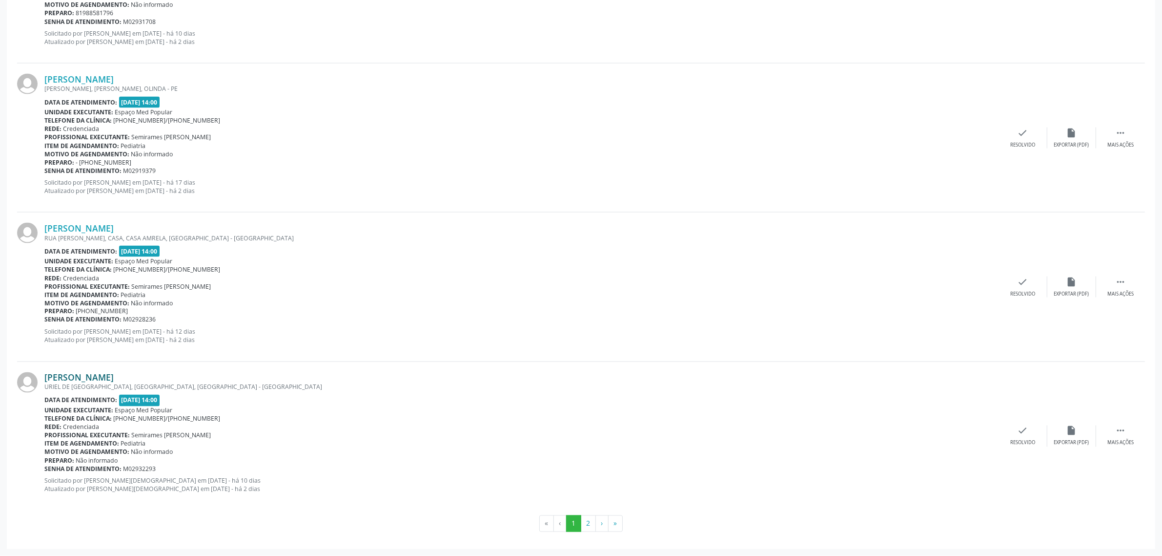
click at [114, 378] on link "[PERSON_NAME]" at bounding box center [78, 377] width 69 height 11
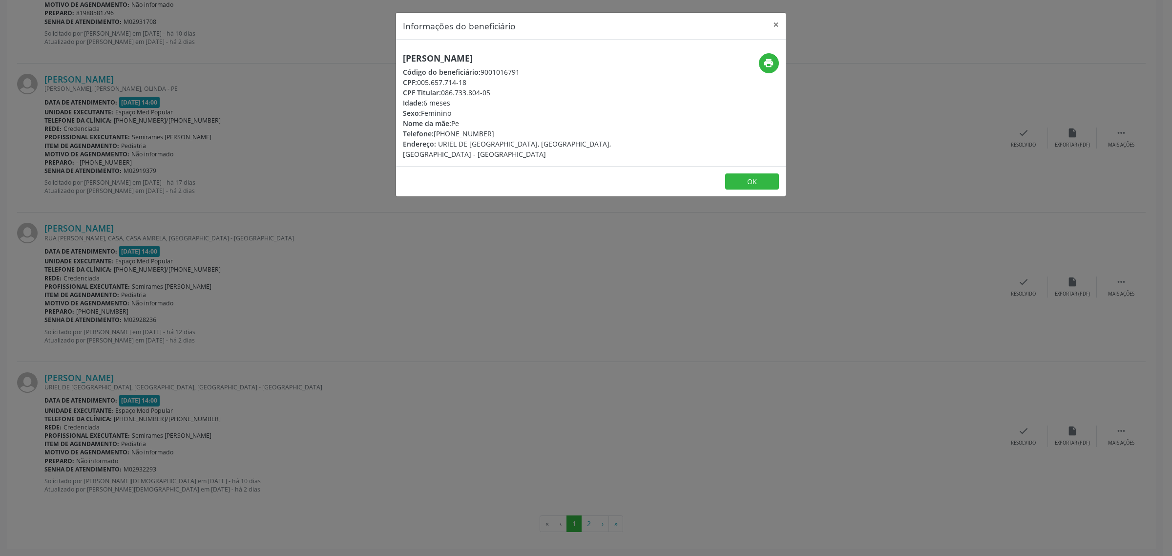
drag, startPoint x: 560, startPoint y: 59, endPoint x: 397, endPoint y: 56, distance: 163.1
click at [397, 56] on div "[PERSON_NAME] Código do beneficiário: 9001016791 CPF: 005.657.714-18 CPF Titula…" at bounding box center [526, 106] width 260 height 106
drag, startPoint x: 497, startPoint y: 128, endPoint x: 434, endPoint y: 133, distance: 63.7
click at [434, 133] on div "Telefone: [PHONE_NUMBER]" at bounding box center [526, 133] width 246 height 10
click at [589, 455] on div "Informações do beneficiário × [PERSON_NAME] Código do beneficiário: 9001016791 …" at bounding box center [586, 278] width 1172 height 556
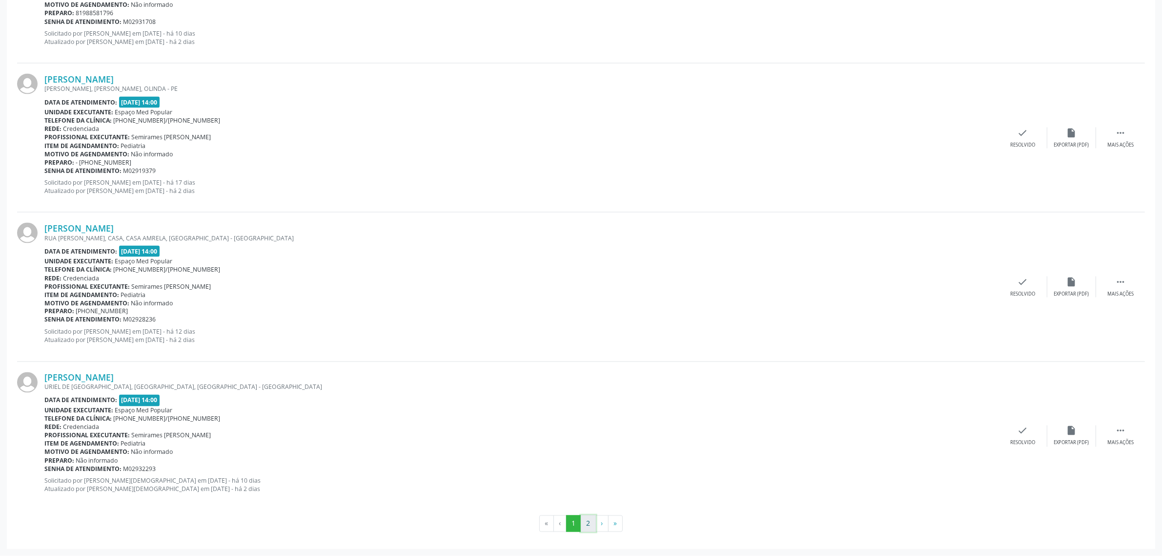
click at [589, 526] on button "2" at bounding box center [588, 523] width 15 height 17
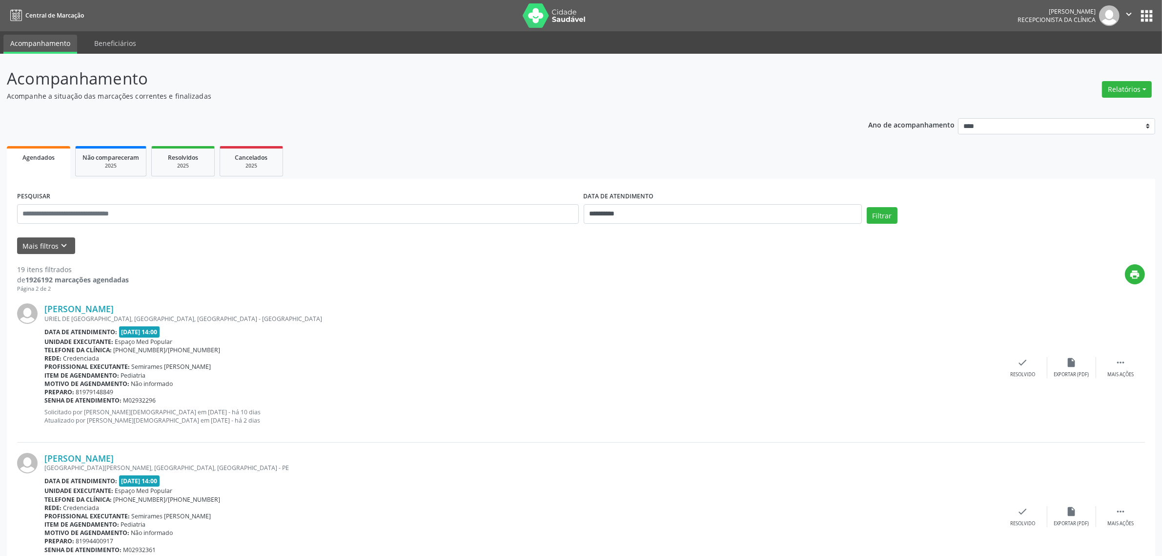
scroll to position [122, 0]
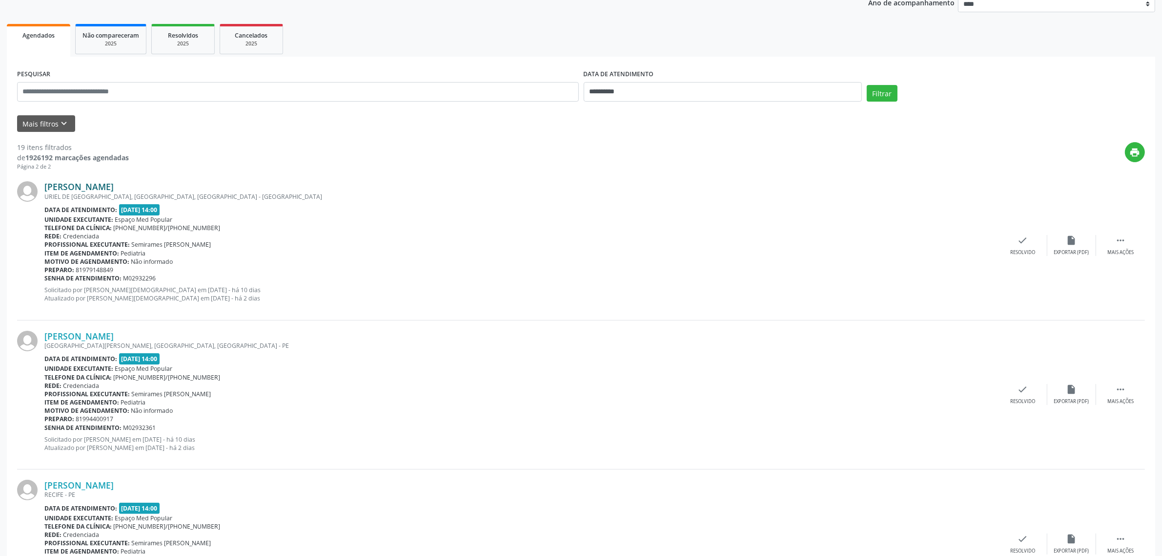
click at [114, 184] on link "[PERSON_NAME]" at bounding box center [78, 186] width 69 height 11
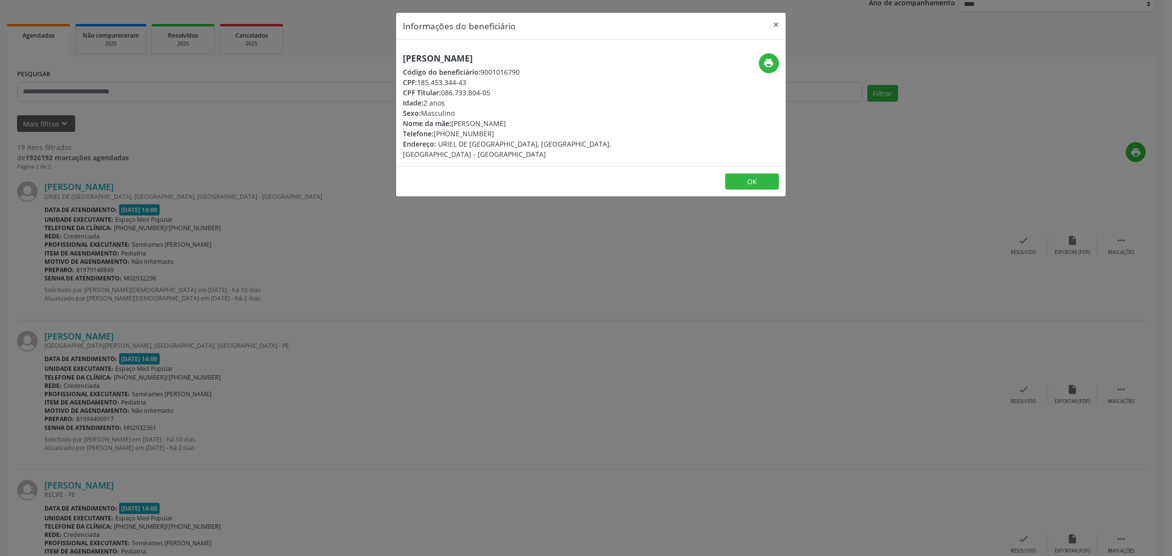
drag, startPoint x: 567, startPoint y: 60, endPoint x: 402, endPoint y: 58, distance: 165.5
click at [403, 58] on h5 "[PERSON_NAME]" at bounding box center [526, 58] width 246 height 10
drag, startPoint x: 482, startPoint y: 133, endPoint x: 435, endPoint y: 136, distance: 46.5
click at [435, 136] on div "Telefone: [PHONE_NUMBER]" at bounding box center [526, 133] width 246 height 10
drag, startPoint x: 360, startPoint y: 295, endPoint x: 341, endPoint y: 295, distance: 19.0
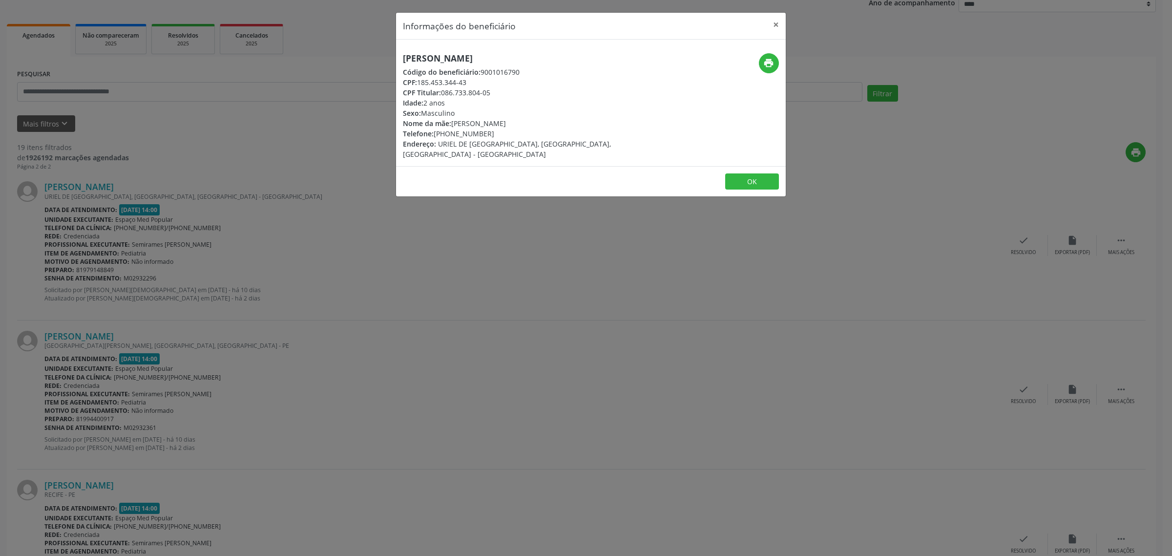
click at [360, 295] on div "Informações do beneficiário × [PERSON_NAME] [PERSON_NAME] Código do beneficiári…" at bounding box center [586, 278] width 1172 height 556
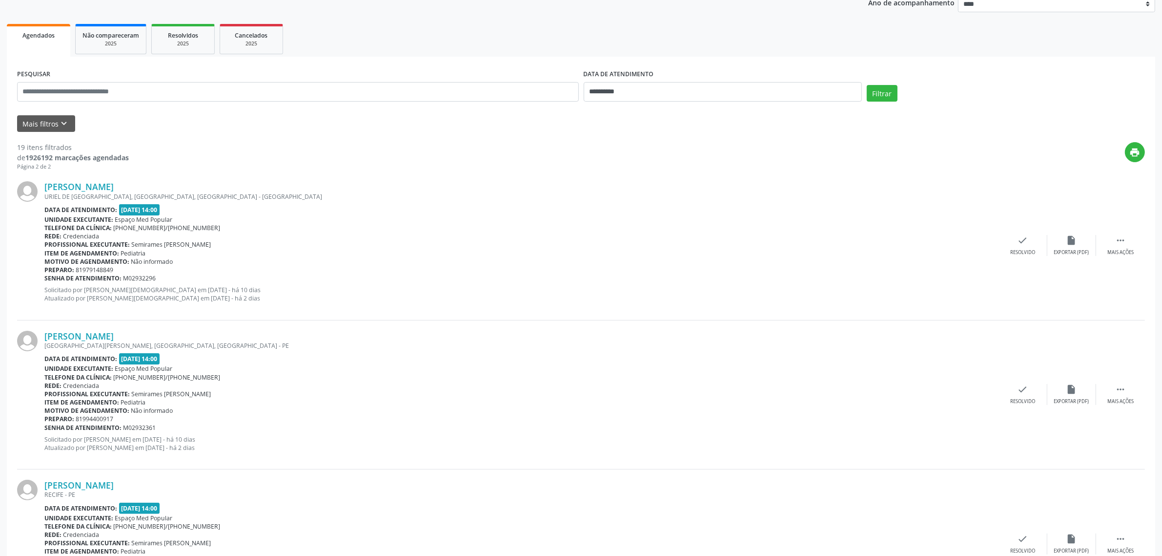
scroll to position [244, 0]
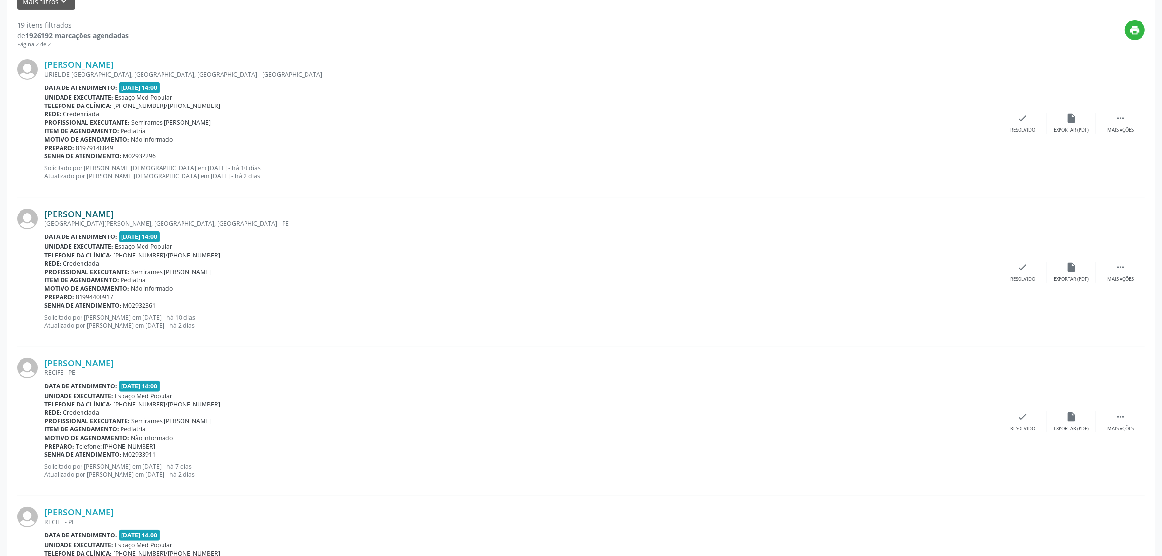
click at [114, 215] on link "[PERSON_NAME]" at bounding box center [78, 213] width 69 height 11
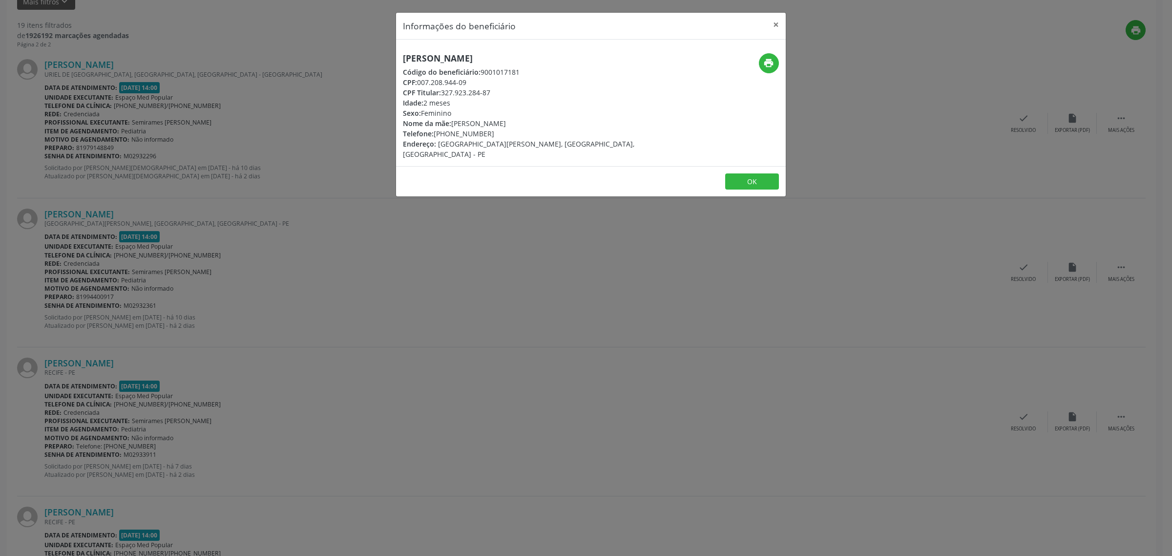
drag, startPoint x: 628, startPoint y: 61, endPoint x: 404, endPoint y: 59, distance: 223.6
click at [404, 59] on div "[PERSON_NAME] Código do beneficiário: 9001017181 CPF: 007.208.944-09 CPF Titula…" at bounding box center [526, 106] width 260 height 106
drag, startPoint x: 492, startPoint y: 131, endPoint x: 437, endPoint y: 131, distance: 54.7
click at [437, 131] on div "Telefone: [PHONE_NUMBER]" at bounding box center [526, 133] width 246 height 10
click at [326, 267] on div "Informações do beneficiário × [PERSON_NAME] Código do beneficiário: 9001017181 …" at bounding box center [586, 278] width 1172 height 556
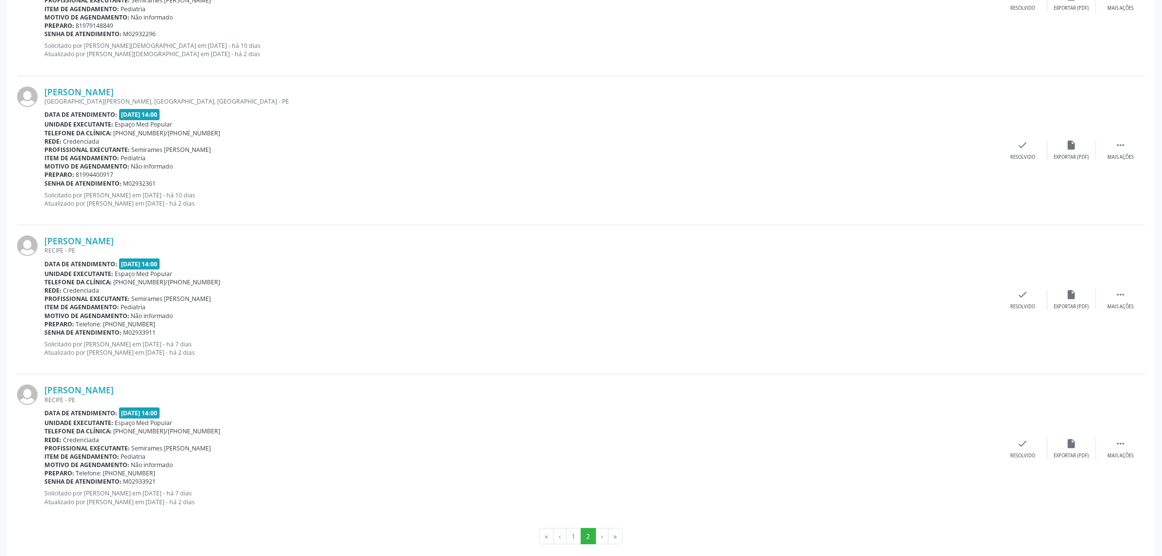
scroll to position [378, 0]
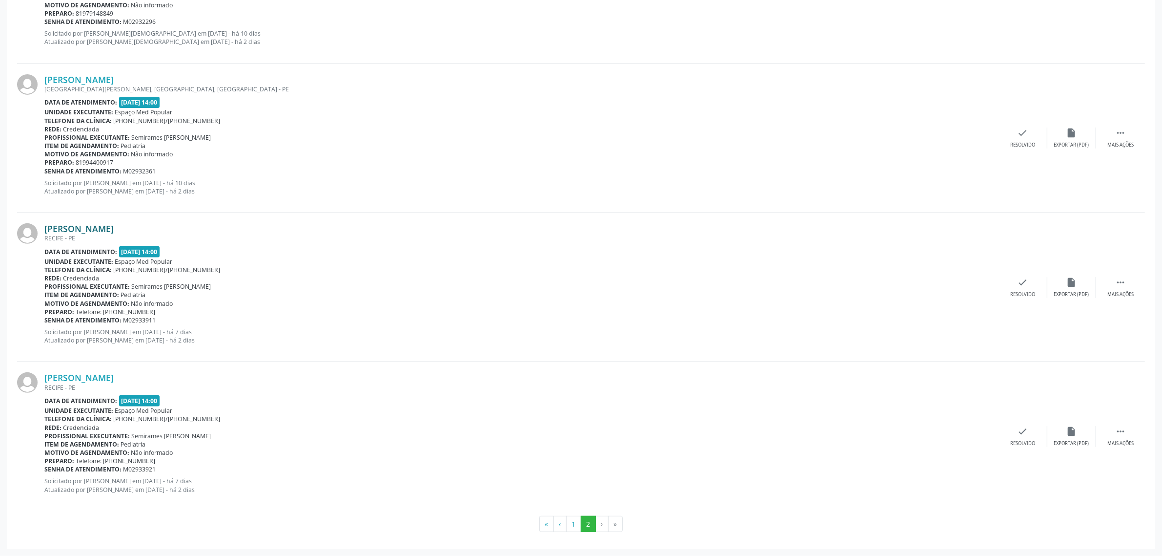
click at [114, 230] on link "[PERSON_NAME]" at bounding box center [78, 228] width 69 height 11
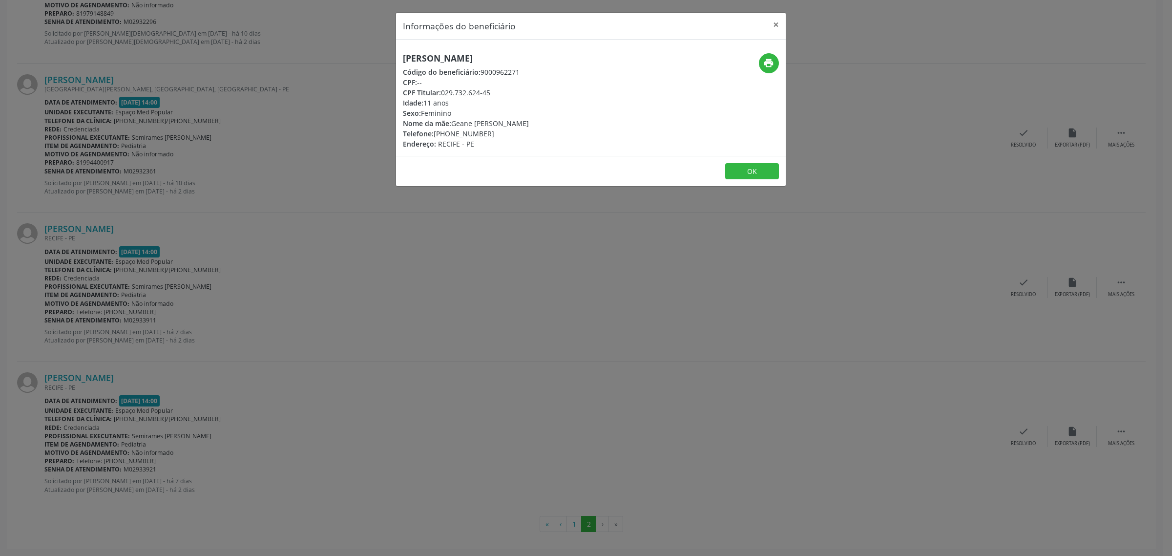
drag, startPoint x: 533, startPoint y: 58, endPoint x: 391, endPoint y: 57, distance: 141.6
click at [391, 57] on div "Informações do beneficiário × [PERSON_NAME] Código do beneficiário: 9000962271 …" at bounding box center [586, 278] width 1172 height 556
drag, startPoint x: 491, startPoint y: 136, endPoint x: 436, endPoint y: 136, distance: 54.7
click at [436, 136] on div "Telefone: [PHONE_NUMBER]" at bounding box center [466, 133] width 126 height 10
click at [139, 354] on div "Informações do beneficiário × [PERSON_NAME] Código do beneficiário: 9000962271 …" at bounding box center [586, 278] width 1172 height 556
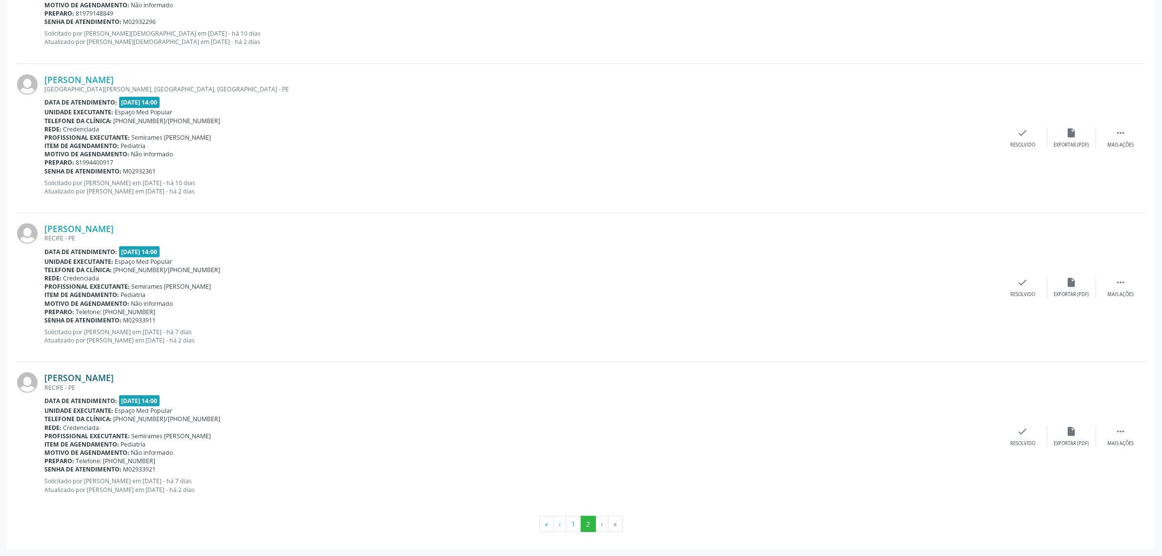
click at [101, 378] on link "[PERSON_NAME]" at bounding box center [78, 377] width 69 height 11
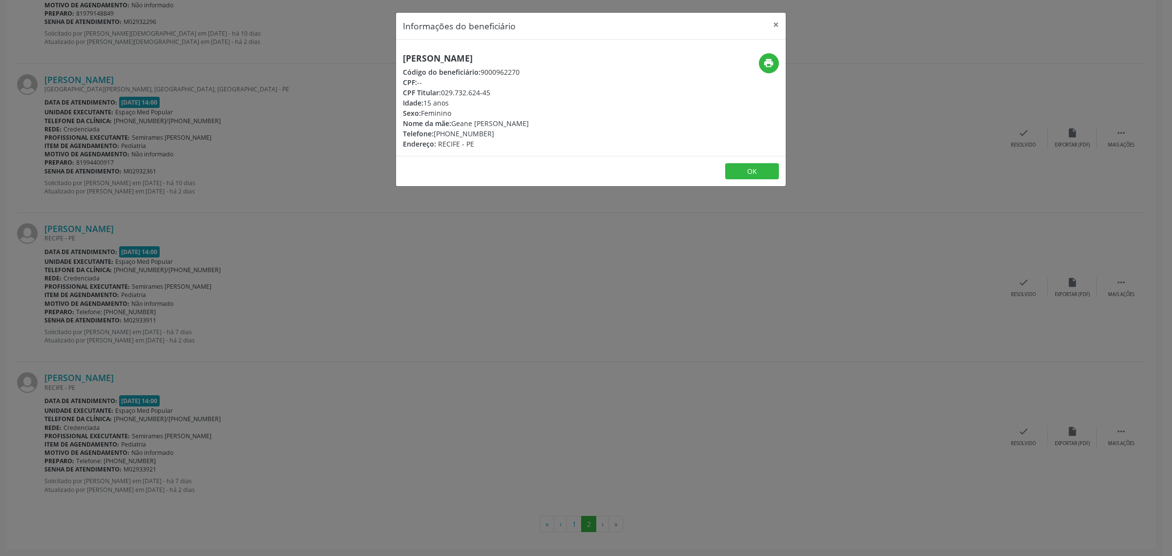
drag, startPoint x: 518, startPoint y: 55, endPoint x: 400, endPoint y: 59, distance: 117.7
click at [400, 59] on div "[PERSON_NAME] Código do beneficiário: 9000962270 CPF: -- CPF Titular: 029.732.6…" at bounding box center [526, 101] width 260 height 96
drag, startPoint x: 489, startPoint y: 134, endPoint x: 435, endPoint y: 135, distance: 53.2
click at [435, 135] on div "Telefone: [PHONE_NUMBER]" at bounding box center [466, 133] width 126 height 10
click at [545, 246] on div "Informações do beneficiário × [PERSON_NAME] Código do beneficiário: 9000962270 …" at bounding box center [586, 278] width 1172 height 556
